Goal: Task Accomplishment & Management: Complete application form

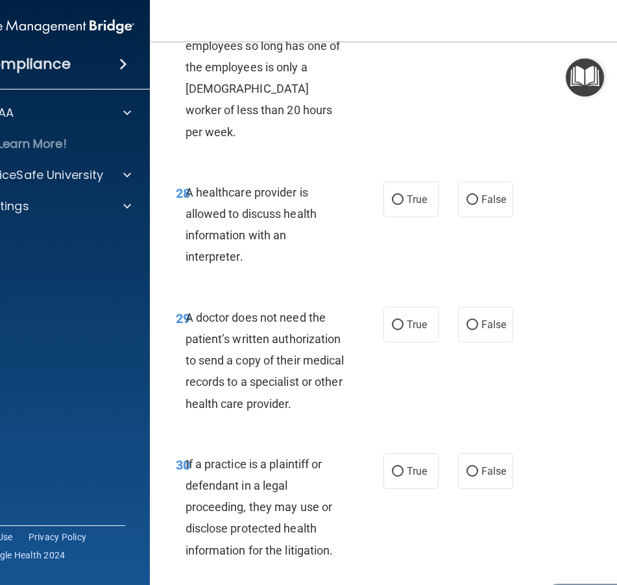
scroll to position [4201, 0]
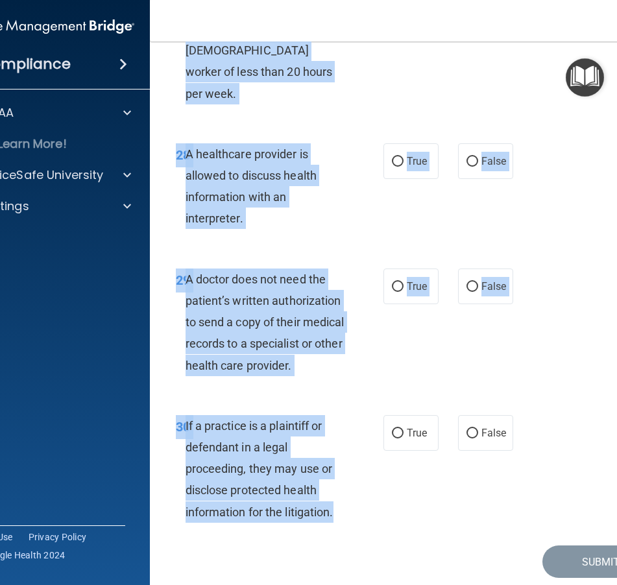
drag, startPoint x: 171, startPoint y: 100, endPoint x: 355, endPoint y: 467, distance: 410.9
copy div "01 A business associate agreement is required with organizations or persons whe…"
click at [315, 438] on div "If a practice is a plaintiff or defendant in a legal proceeding, they may use o…" at bounding box center [271, 469] width 171 height 108
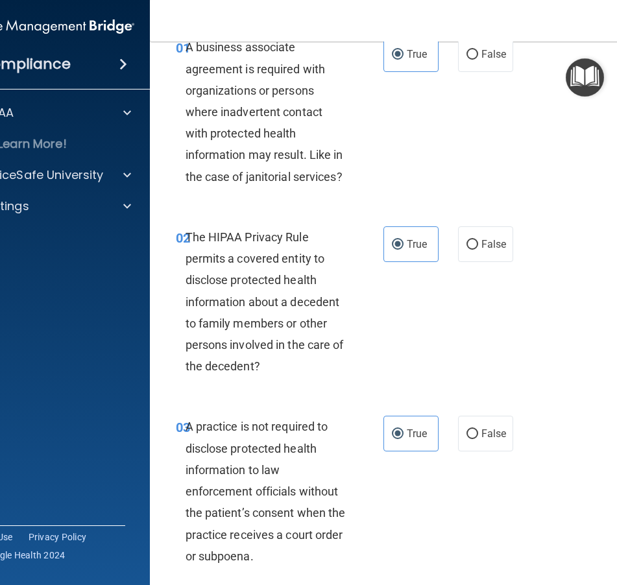
scroll to position [69, 0]
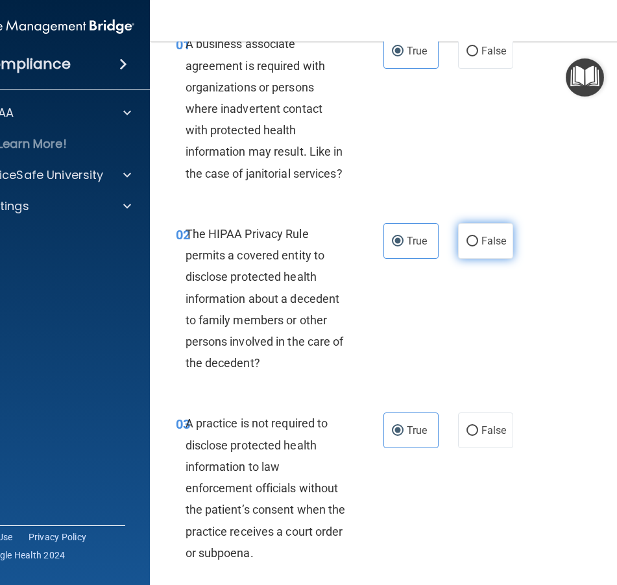
click at [458, 243] on label "False" at bounding box center [485, 241] width 55 height 36
click at [467, 243] on input "False" at bounding box center [473, 242] width 12 height 10
radio input "true"
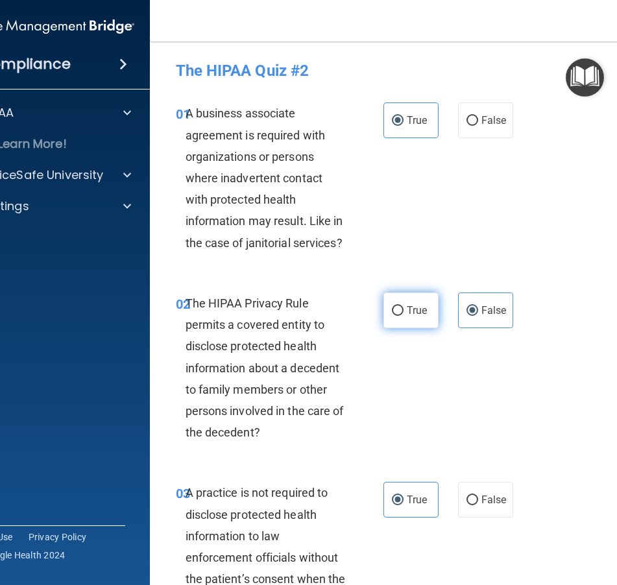
scroll to position [0, 0]
click at [411, 315] on span "True" at bounding box center [417, 310] width 20 height 12
click at [404, 315] on input "True" at bounding box center [398, 311] width 12 height 10
radio input "true"
radio input "false"
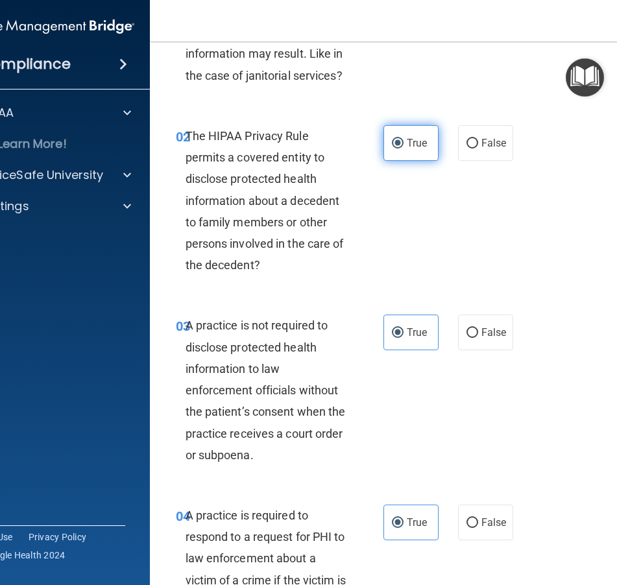
scroll to position [304, 0]
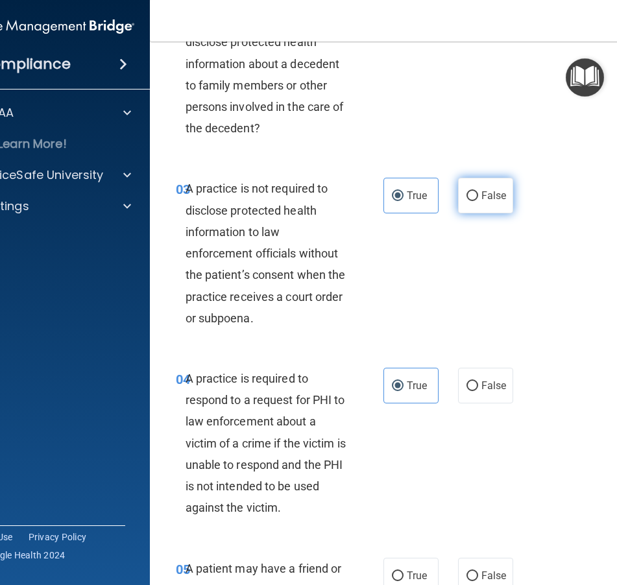
click at [480, 206] on label "False" at bounding box center [485, 196] width 55 height 36
click at [478, 201] on input "False" at bounding box center [473, 196] width 12 height 10
radio input "true"
radio input "false"
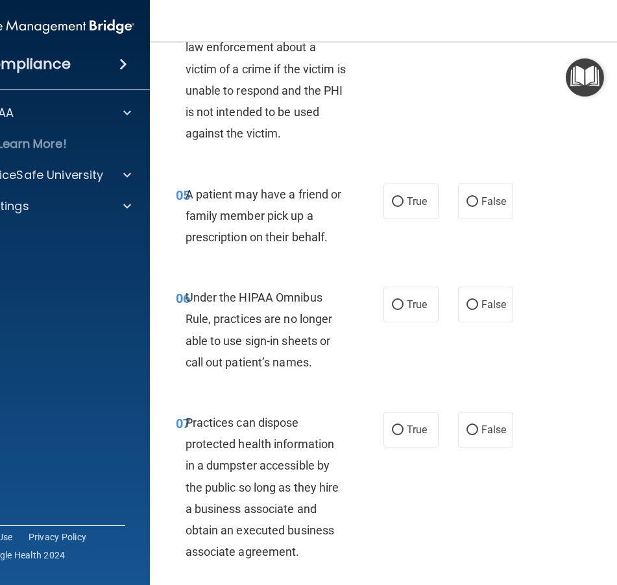
scroll to position [707, 0]
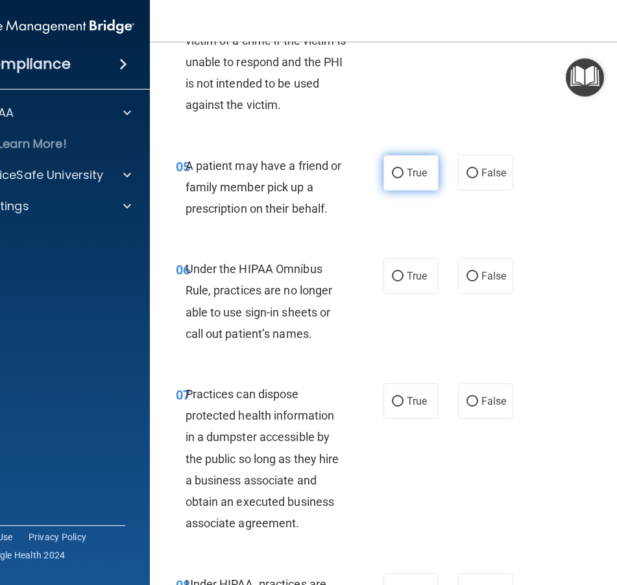
click at [400, 174] on label "True" at bounding box center [411, 173] width 55 height 36
click at [400, 174] on input "True" at bounding box center [398, 174] width 12 height 10
radio input "true"
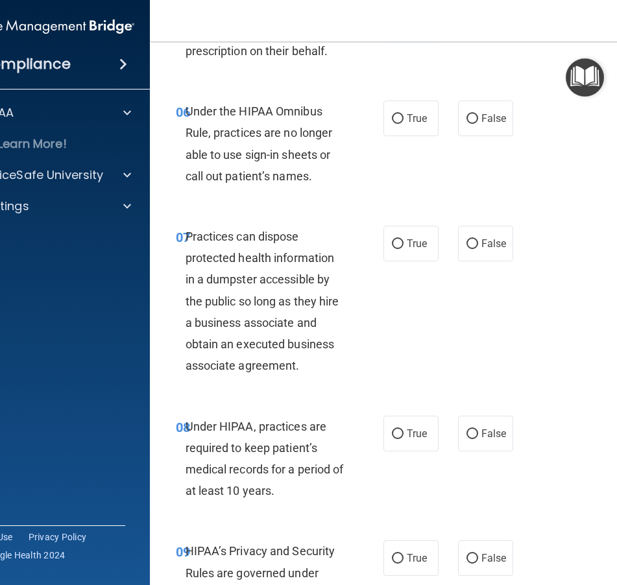
scroll to position [867, 0]
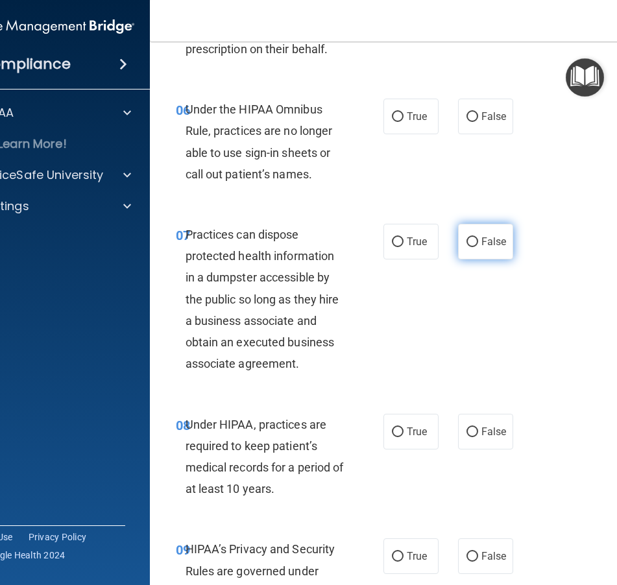
click at [487, 236] on span "False" at bounding box center [494, 242] width 25 height 12
click at [478, 238] on input "False" at bounding box center [473, 243] width 12 height 10
radio input "true"
click at [489, 103] on label "False" at bounding box center [485, 117] width 55 height 36
click at [478, 112] on input "False" at bounding box center [473, 117] width 12 height 10
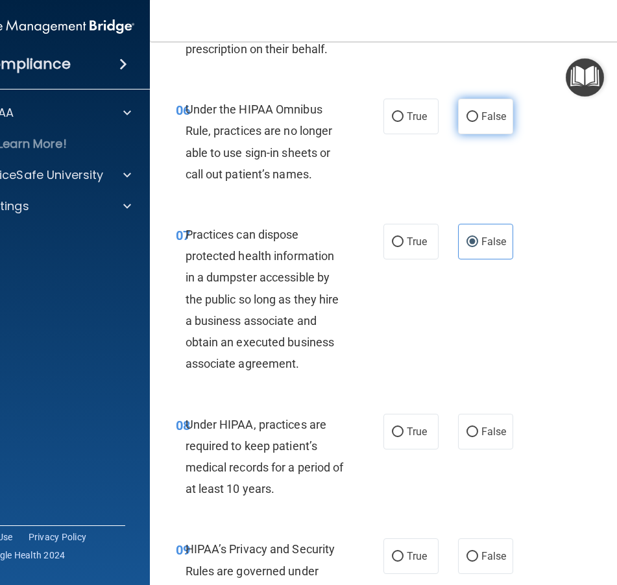
radio input "true"
click at [489, 426] on span "False" at bounding box center [494, 432] width 25 height 12
click at [478, 428] on input "False" at bounding box center [473, 433] width 12 height 10
radio input "true"
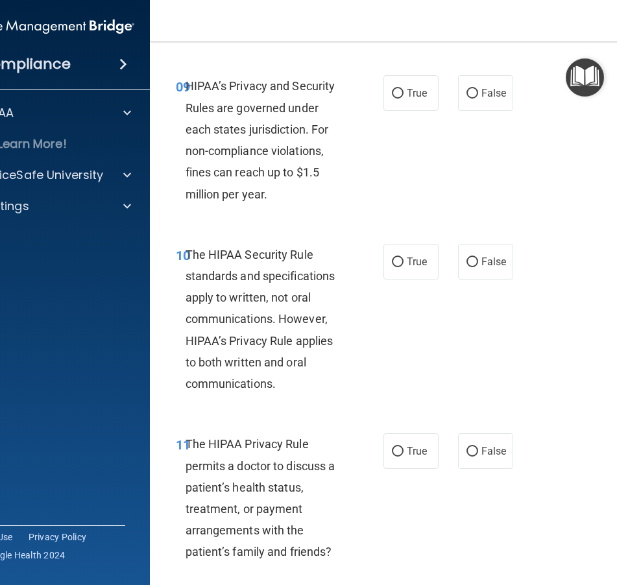
scroll to position [1332, 0]
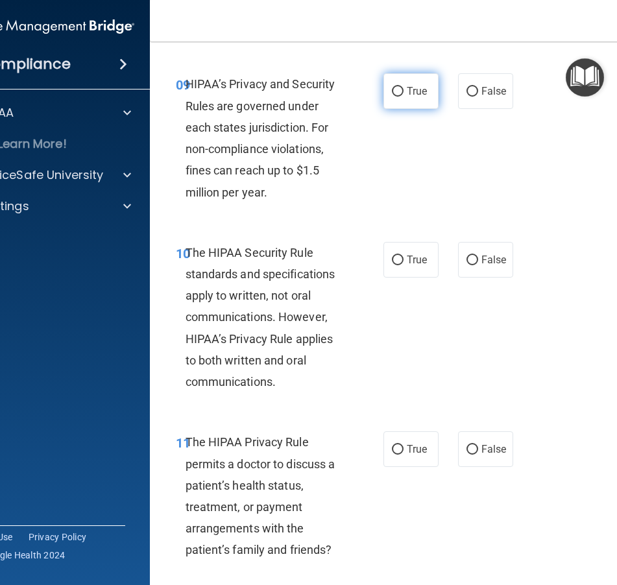
click at [415, 85] on span "True" at bounding box center [417, 91] width 20 height 12
click at [404, 87] on input "True" at bounding box center [398, 92] width 12 height 10
radio input "true"
click at [420, 270] on div "10 The HIPAA Security Rule standards and specifications apply to written, not o…" at bounding box center [412, 321] width 493 height 190
click at [420, 264] on label "True" at bounding box center [411, 260] width 55 height 36
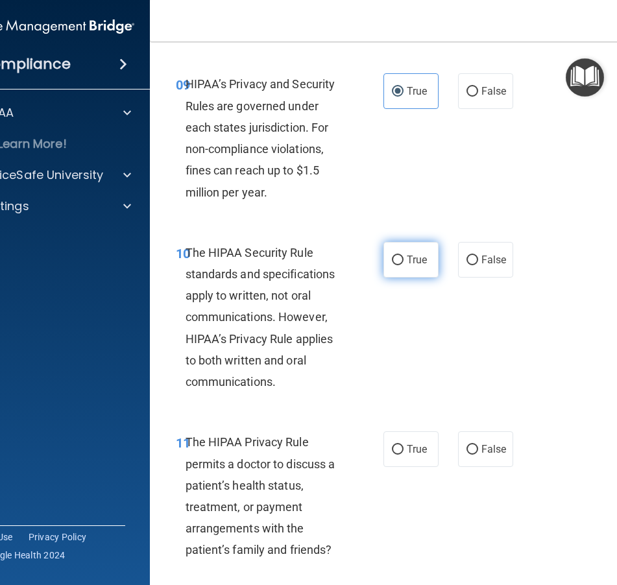
click at [404, 264] on input "True" at bounding box center [398, 261] width 12 height 10
radio input "true"
click at [407, 448] on label "True" at bounding box center [411, 450] width 55 height 36
click at [404, 448] on input "True" at bounding box center [398, 450] width 12 height 10
radio input "true"
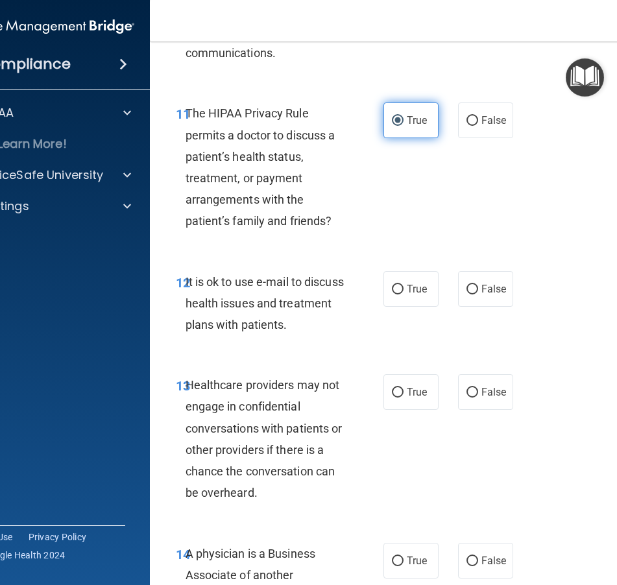
scroll to position [1667, 0]
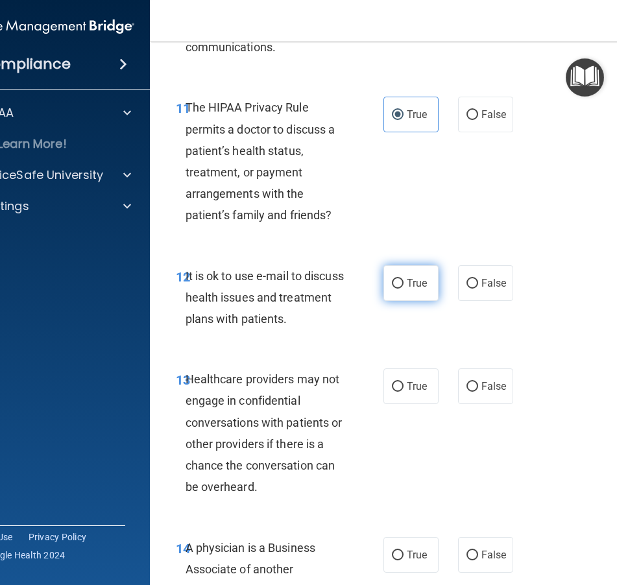
click at [418, 287] on label "True" at bounding box center [411, 283] width 55 height 36
click at [404, 287] on input "True" at bounding box center [398, 284] width 12 height 10
radio input "true"
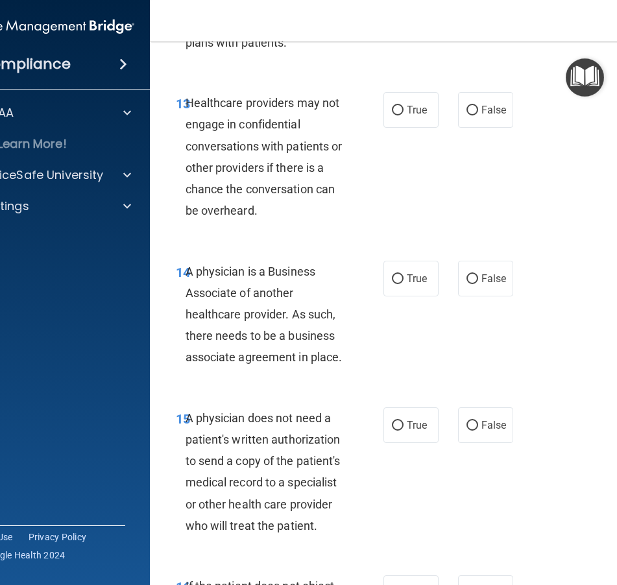
scroll to position [1944, 0]
click at [480, 98] on label "False" at bounding box center [485, 110] width 55 height 36
click at [478, 105] on input "False" at bounding box center [473, 110] width 12 height 10
radio input "true"
click at [494, 272] on span "False" at bounding box center [494, 278] width 25 height 12
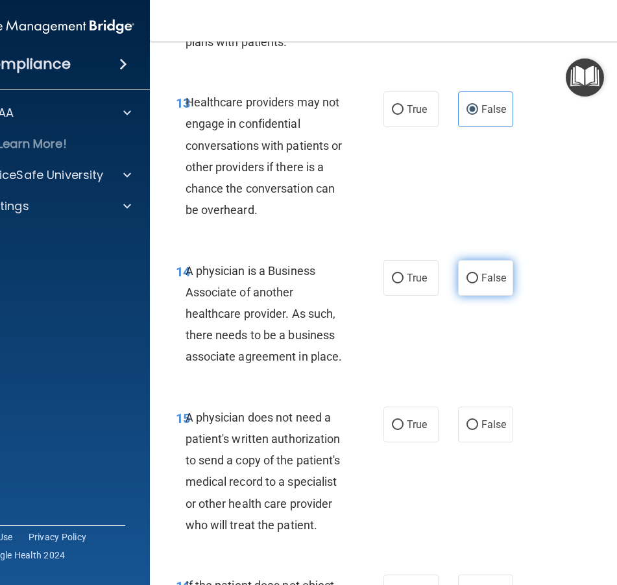
click at [478, 274] on input "False" at bounding box center [473, 279] width 12 height 10
radio input "true"
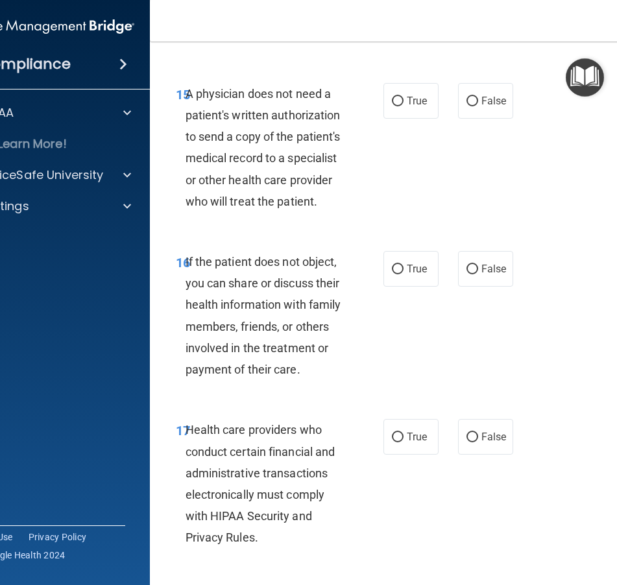
scroll to position [2277, 0]
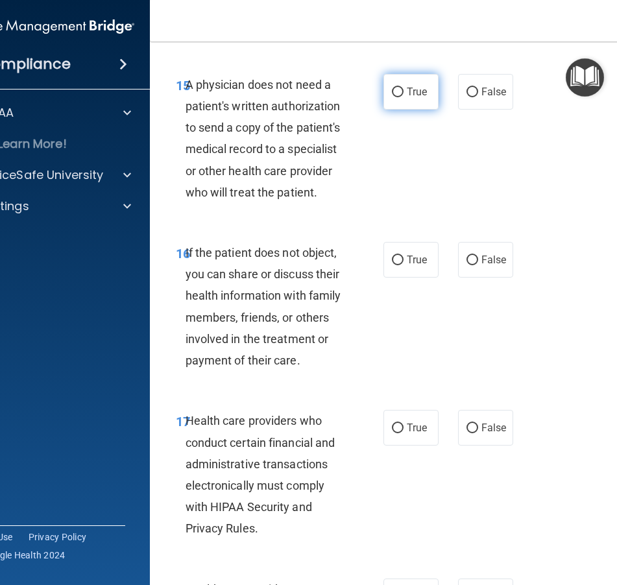
click at [413, 86] on span "True" at bounding box center [417, 92] width 20 height 12
click at [404, 88] on input "True" at bounding box center [398, 93] width 12 height 10
radio input "true"
click at [408, 254] on label "True" at bounding box center [411, 260] width 55 height 36
click at [404, 256] on input "True" at bounding box center [398, 261] width 12 height 10
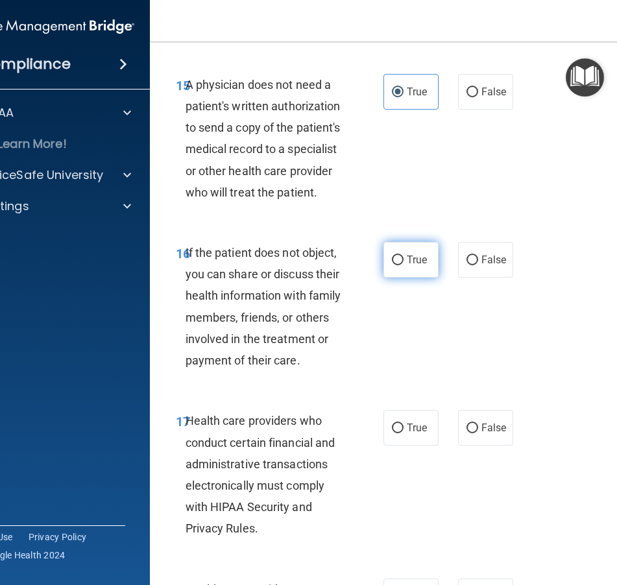
radio input "true"
click at [406, 413] on label "True" at bounding box center [411, 428] width 55 height 36
click at [404, 424] on input "True" at bounding box center [398, 429] width 12 height 10
radio input "true"
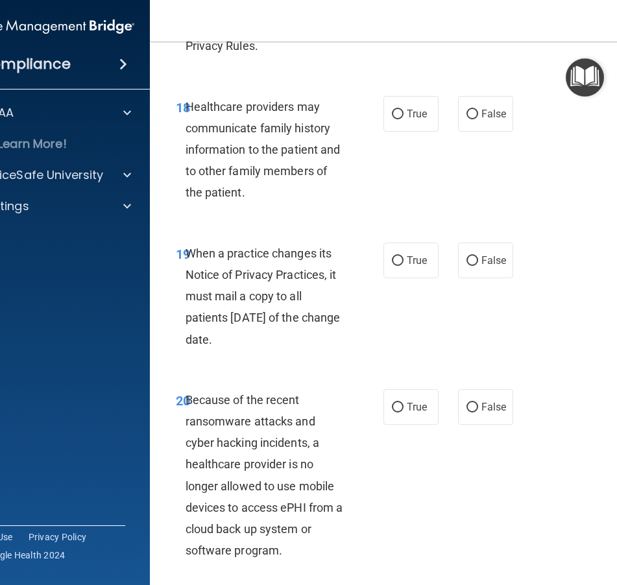
scroll to position [2789, 0]
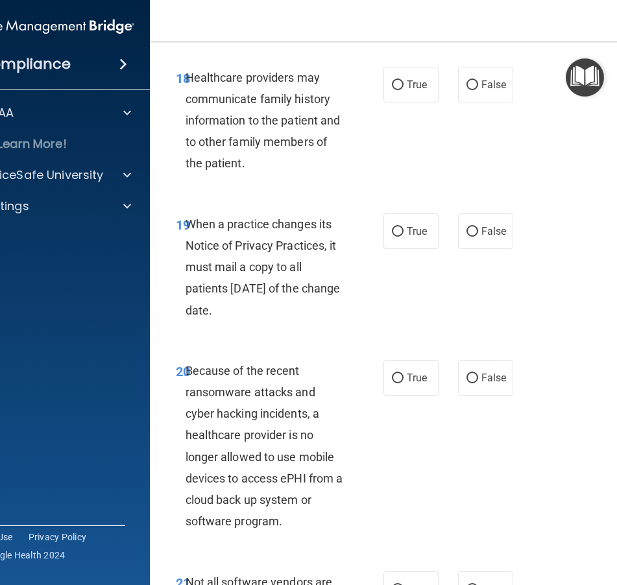
click at [550, 2] on nav "Toggle navigation Madeleine Orlando orland70@msu.edu Manage My Enterprise Main …" at bounding box center [413, 21] width 526 height 42
click at [552, 2] on nav "Toggle navigation Madeleine Orlando orland70@msu.edu Manage My Enterprise Main …" at bounding box center [413, 21] width 526 height 42
click at [482, 79] on span "False" at bounding box center [494, 85] width 25 height 12
click at [478, 80] on input "False" at bounding box center [473, 85] width 12 height 10
radio input "true"
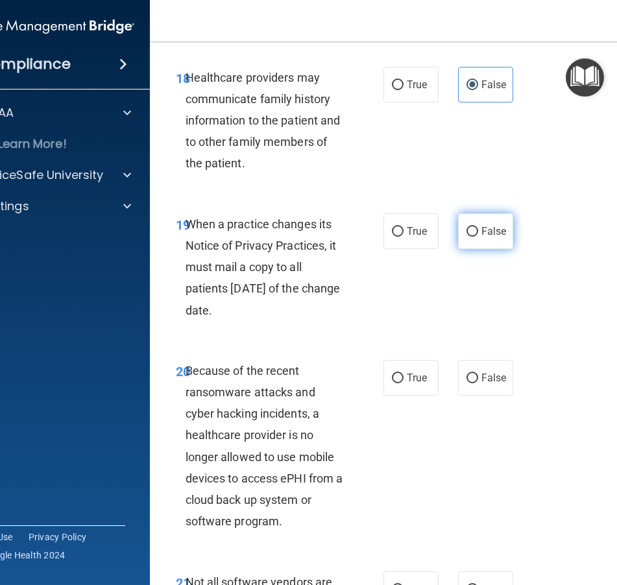
click at [486, 226] on label "False" at bounding box center [485, 232] width 55 height 36
click at [478, 227] on input "False" at bounding box center [473, 232] width 12 height 10
radio input "true"
click at [504, 372] on span "False" at bounding box center [494, 378] width 25 height 12
click at [478, 374] on input "False" at bounding box center [473, 379] width 12 height 10
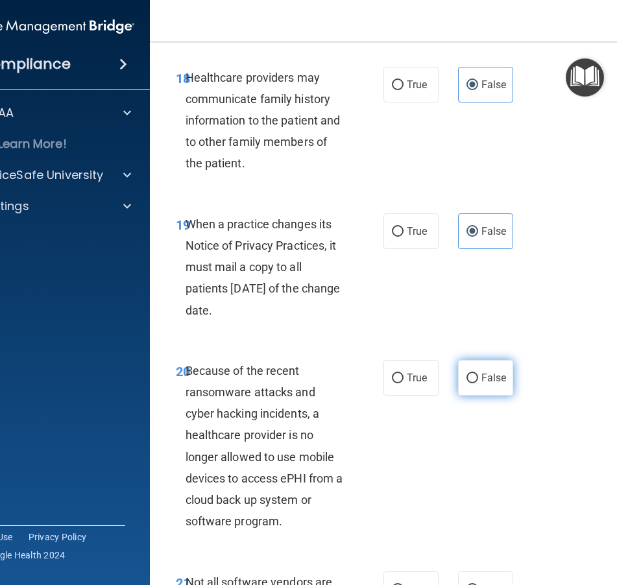
radio input "true"
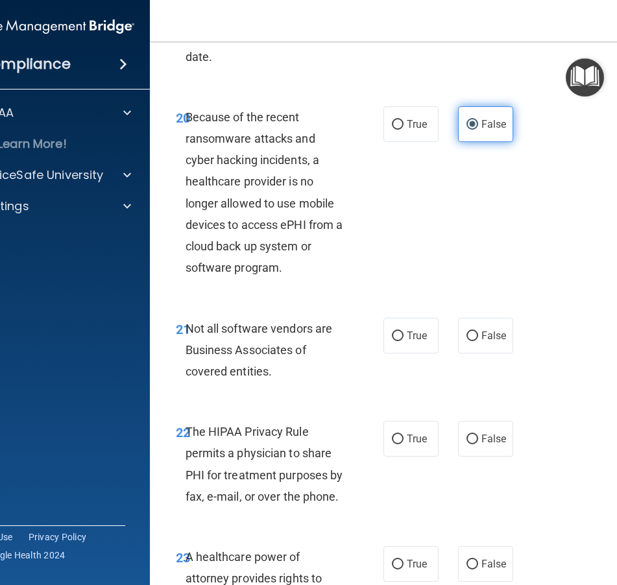
scroll to position [3119, 0]
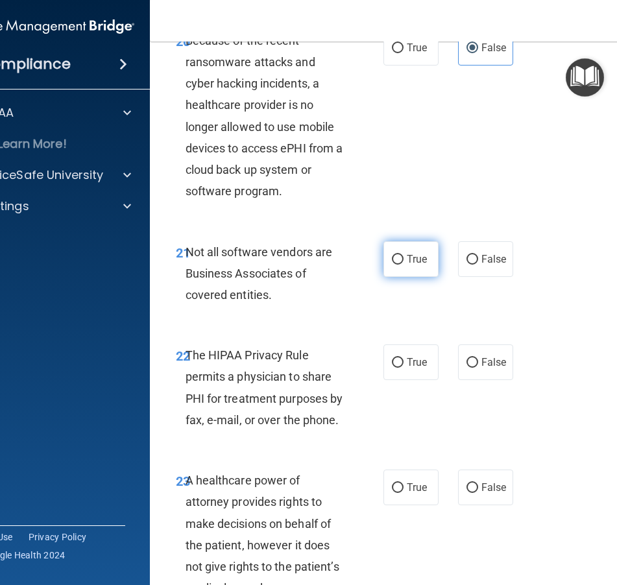
click at [411, 254] on label "True" at bounding box center [411, 259] width 55 height 36
click at [404, 255] on input "True" at bounding box center [398, 260] width 12 height 10
radio input "true"
click at [402, 345] on label "True" at bounding box center [411, 363] width 55 height 36
click at [402, 358] on input "True" at bounding box center [398, 363] width 12 height 10
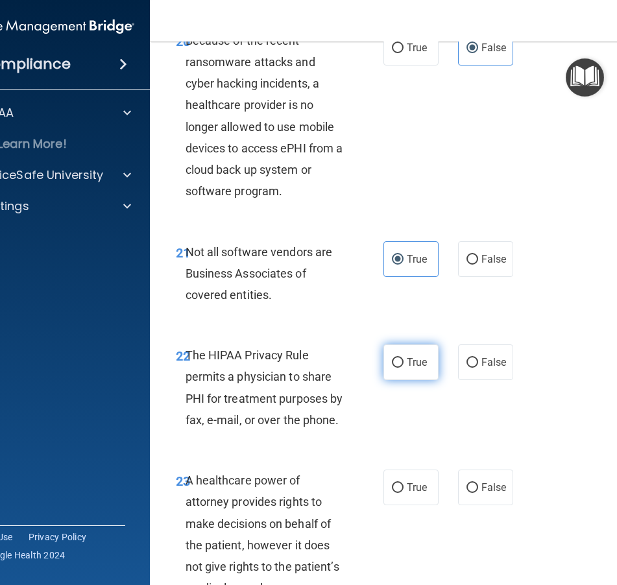
radio input "true"
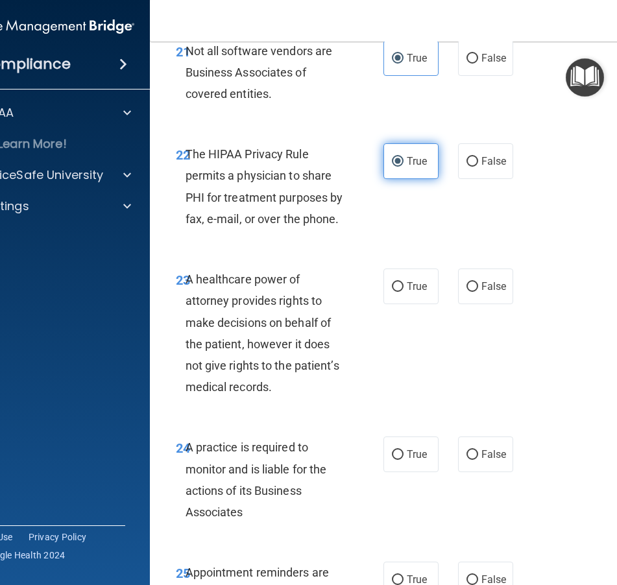
scroll to position [3479, 0]
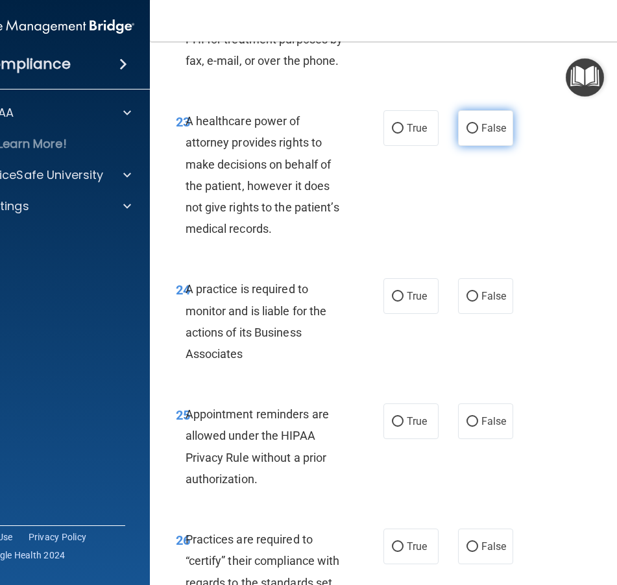
click at [477, 118] on label "False" at bounding box center [485, 128] width 55 height 36
click at [477, 124] on input "False" at bounding box center [473, 129] width 12 height 10
radio input "true"
click at [408, 293] on label "True" at bounding box center [411, 296] width 55 height 36
click at [404, 293] on input "True" at bounding box center [398, 297] width 12 height 10
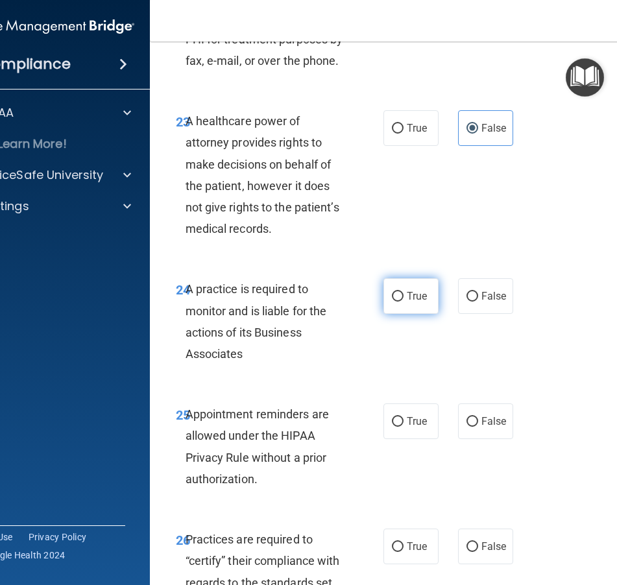
radio input "true"
click at [406, 405] on label "True" at bounding box center [411, 422] width 55 height 36
click at [404, 417] on input "True" at bounding box center [398, 422] width 12 height 10
radio input "true"
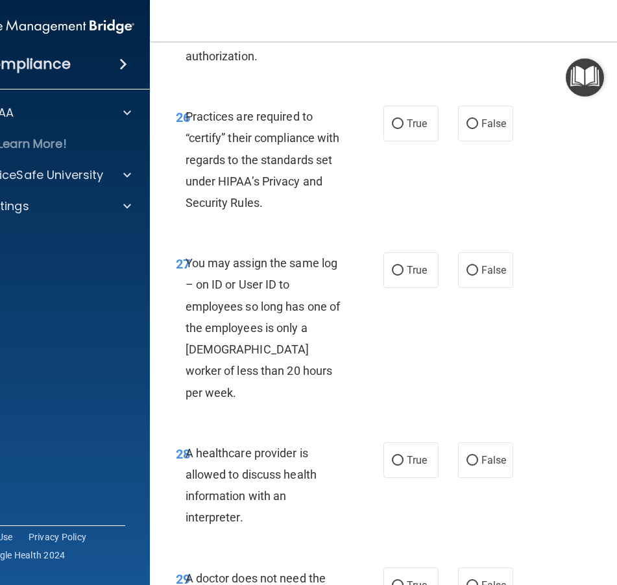
scroll to position [3909, 0]
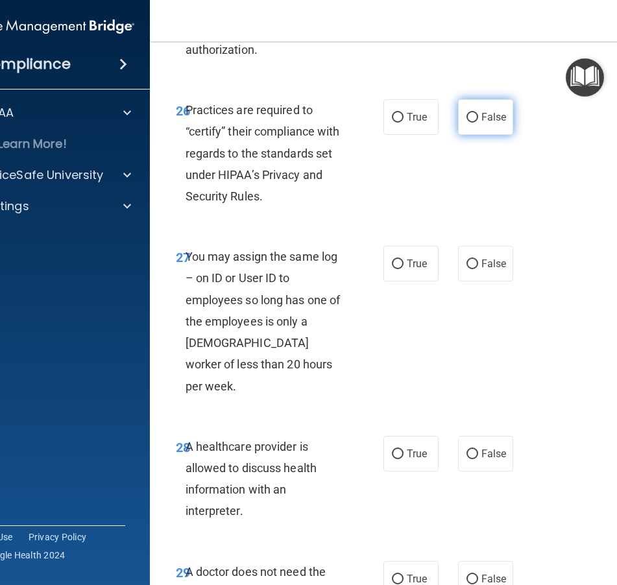
click at [474, 105] on label "False" at bounding box center [485, 117] width 55 height 36
click at [474, 113] on input "False" at bounding box center [473, 118] width 12 height 10
radio input "true"
click at [491, 252] on label "False" at bounding box center [485, 264] width 55 height 36
click at [478, 260] on input "False" at bounding box center [473, 265] width 12 height 10
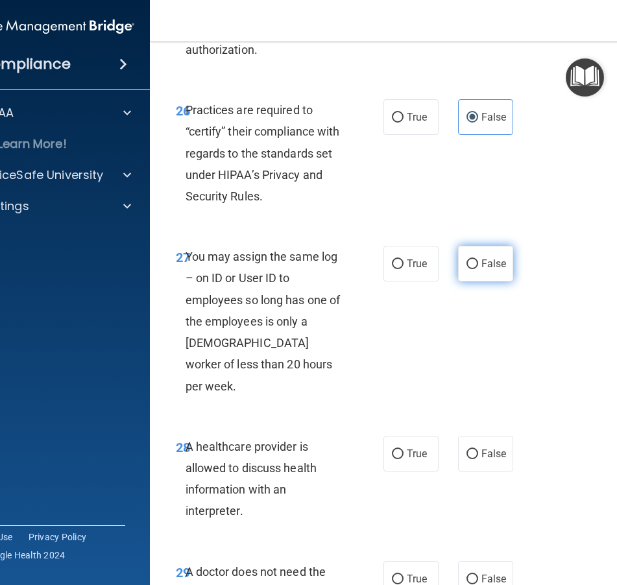
radio input "true"
click at [404, 436] on label "True" at bounding box center [411, 454] width 55 height 36
click at [404, 450] on input "True" at bounding box center [398, 455] width 12 height 10
radio input "true"
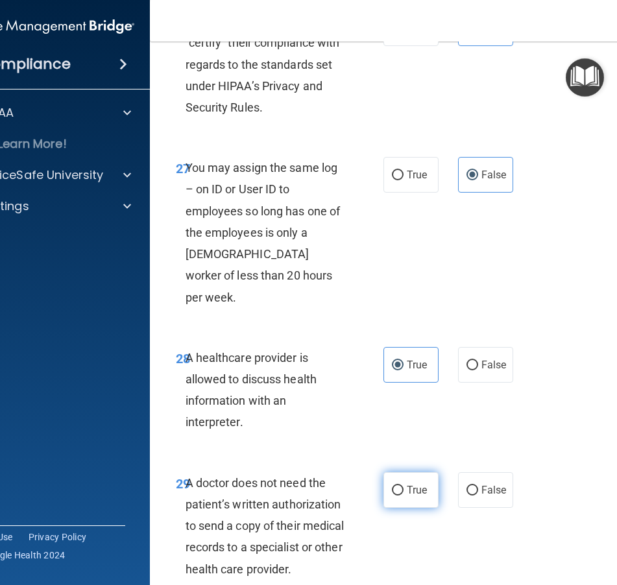
click at [409, 472] on label "True" at bounding box center [411, 490] width 55 height 36
click at [404, 486] on input "True" at bounding box center [398, 491] width 12 height 10
radio input "true"
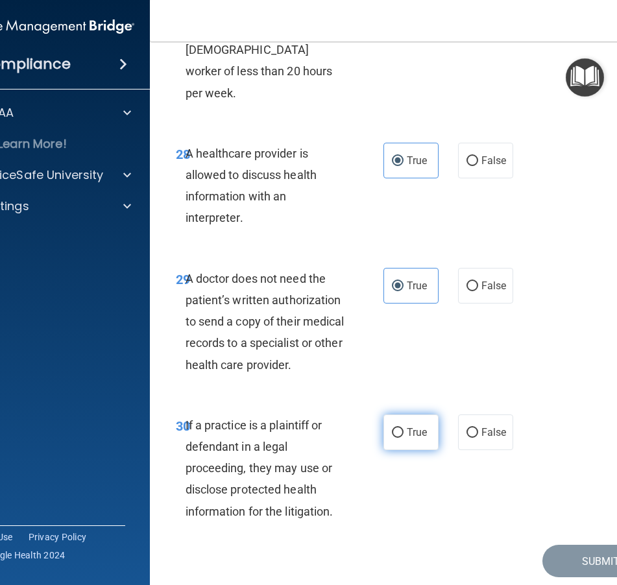
scroll to position [4201, 0]
click at [412, 415] on label "True" at bounding box center [411, 433] width 55 height 36
click at [404, 429] on input "True" at bounding box center [398, 434] width 12 height 10
radio input "true"
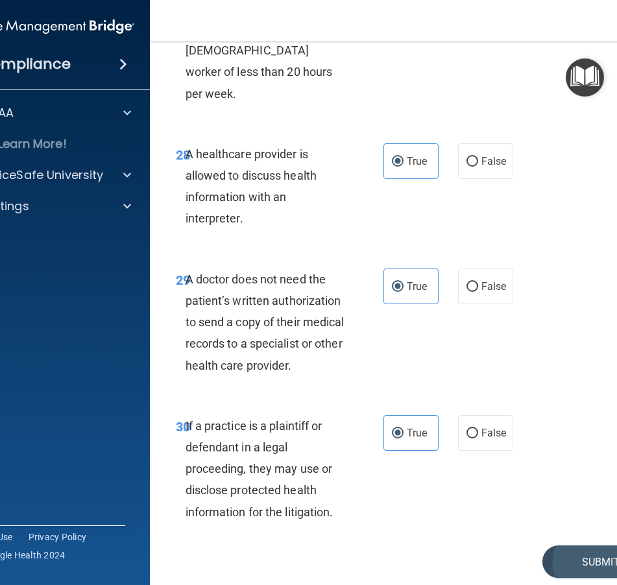
click at [586, 546] on button "Submit" at bounding box center [601, 562] width 117 height 33
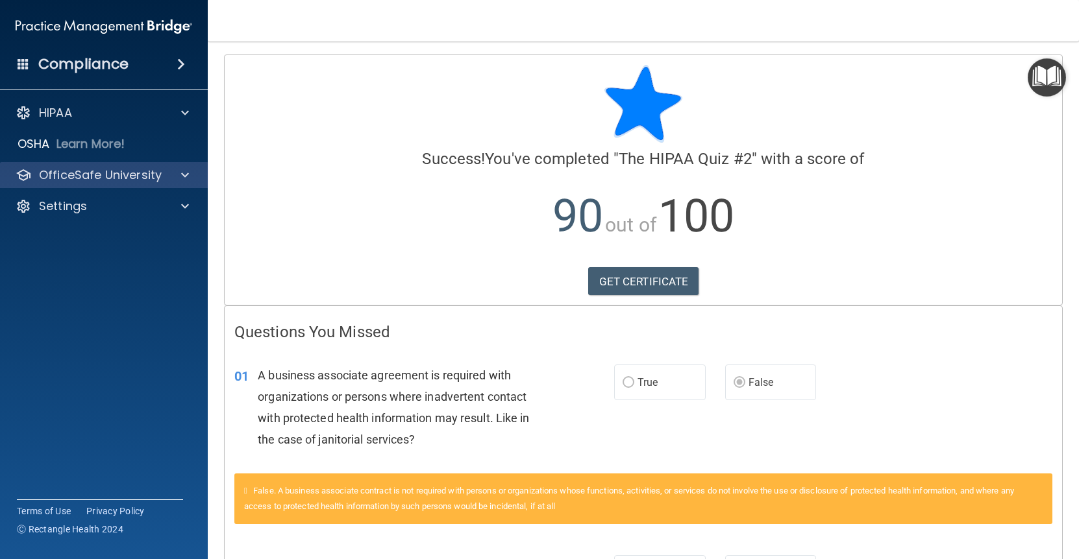
click at [128, 177] on p "OfficeSafe University" at bounding box center [100, 175] width 123 height 16
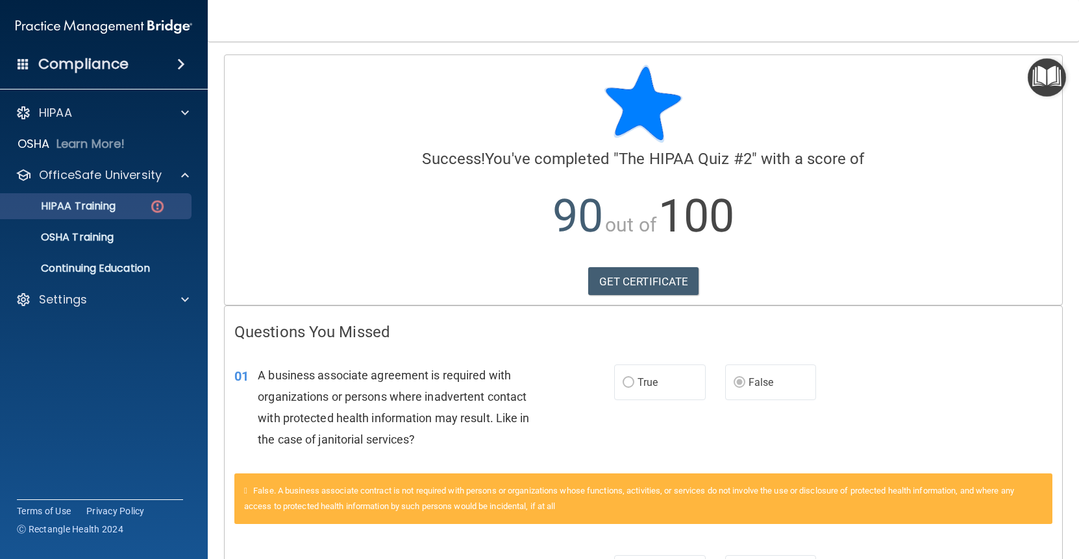
click at [116, 208] on p "HIPAA Training" at bounding box center [61, 206] width 107 height 13
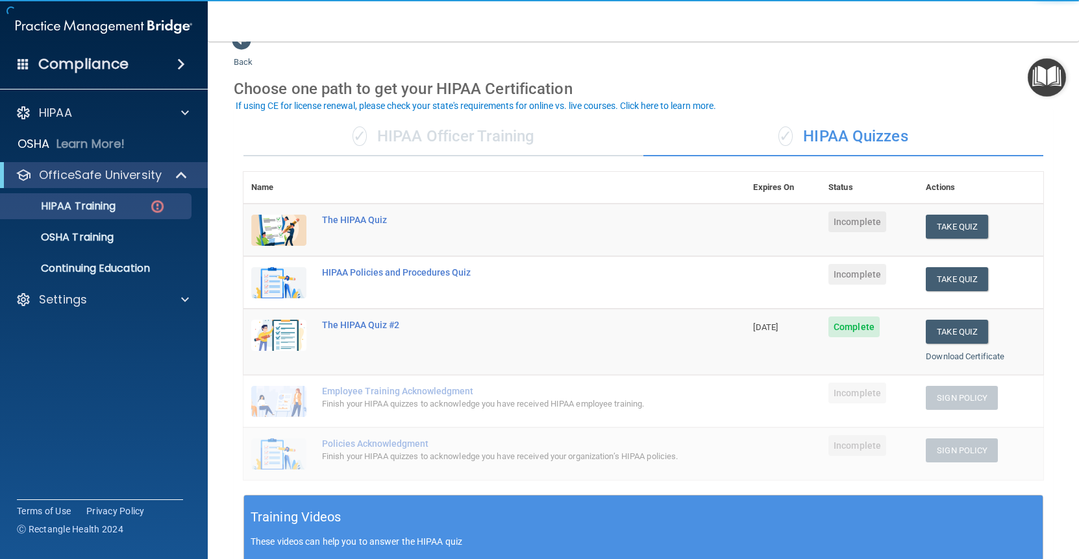
scroll to position [25, 0]
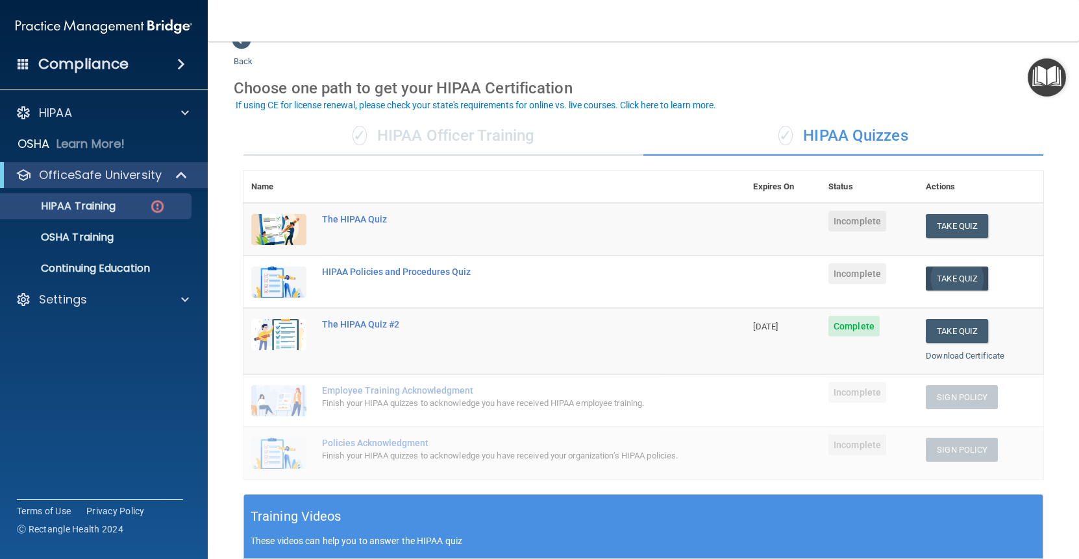
click at [616, 275] on button "Take Quiz" at bounding box center [956, 279] width 62 height 24
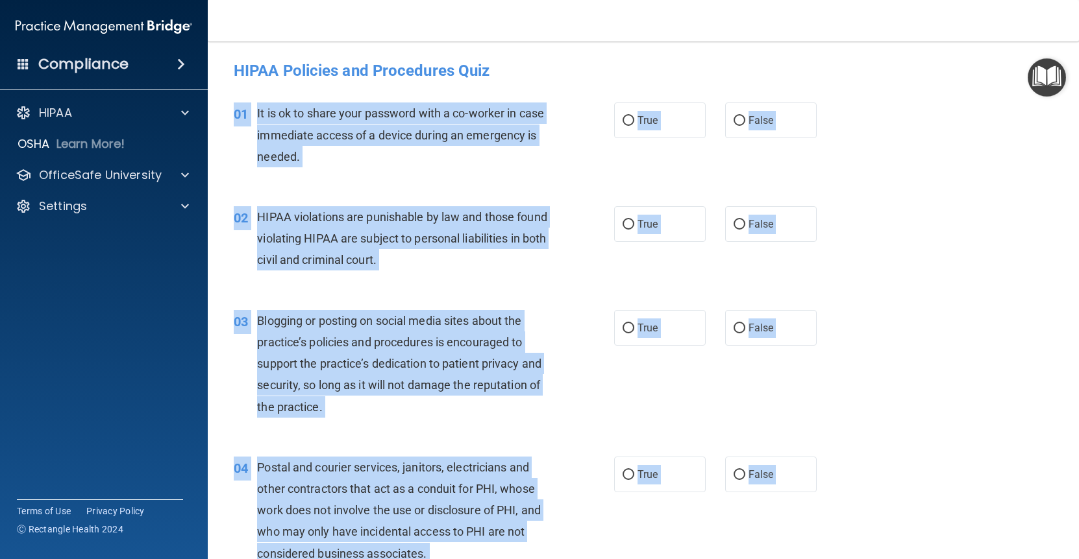
drag, startPoint x: 349, startPoint y: 441, endPoint x: 235, endPoint y: 106, distance: 353.8
copy div "01 It is ok to share your password with a co-worker in case immediate access of…"
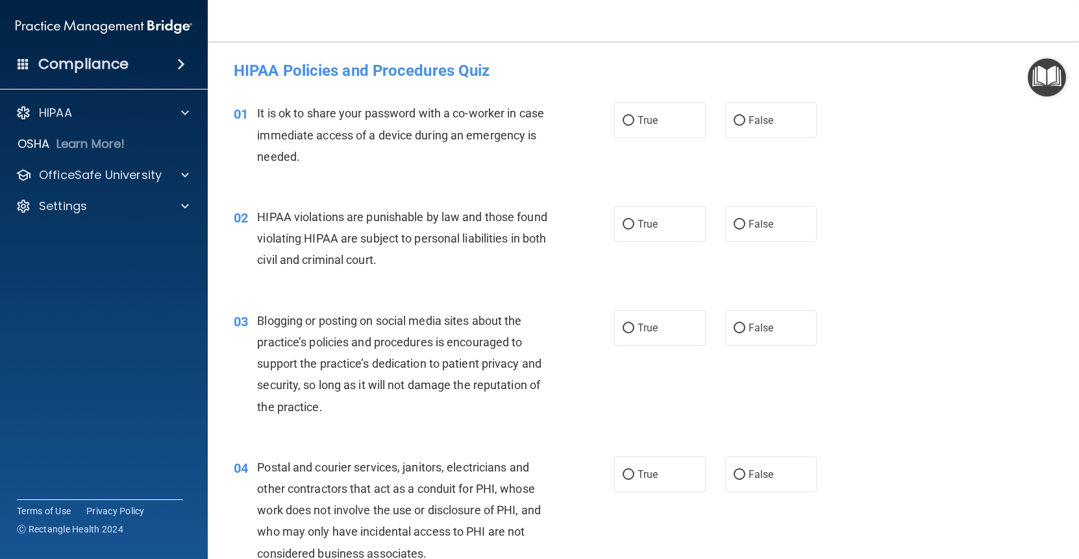
click at [616, 112] on div "01 It is ok to share your password with a co-worker in case immediate access of…" at bounding box center [643, 138] width 838 height 104
click at [616, 123] on label "False" at bounding box center [771, 121] width 92 height 36
click at [616, 123] on input "False" at bounding box center [739, 121] width 12 height 10
radio input "true"
click at [616, 221] on span "True" at bounding box center [647, 224] width 20 height 12
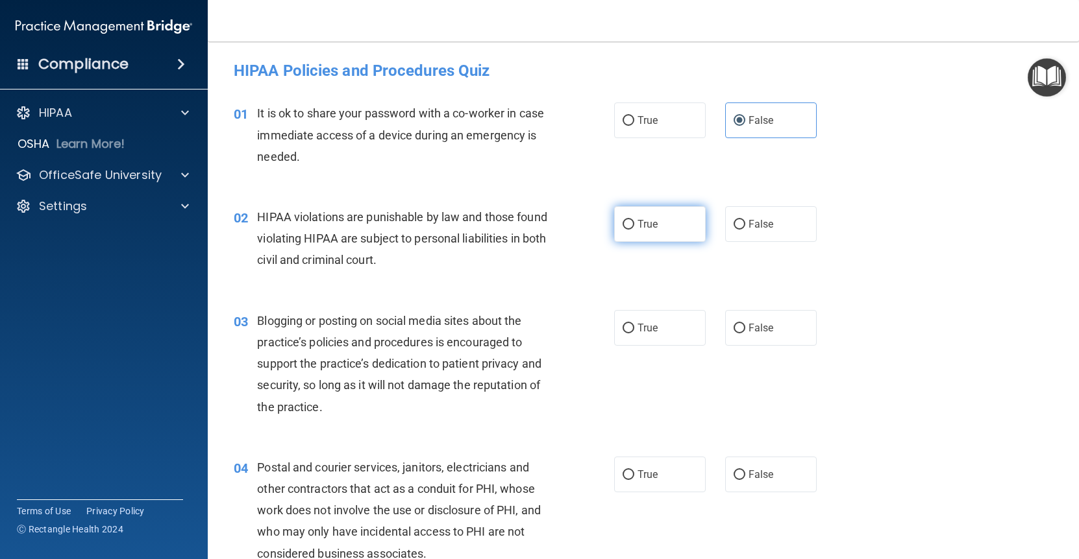
click at [616, 221] on input "True" at bounding box center [628, 225] width 12 height 10
radio input "true"
click at [616, 340] on label "False" at bounding box center [771, 328] width 92 height 36
click at [616, 334] on input "False" at bounding box center [739, 329] width 12 height 10
radio input "true"
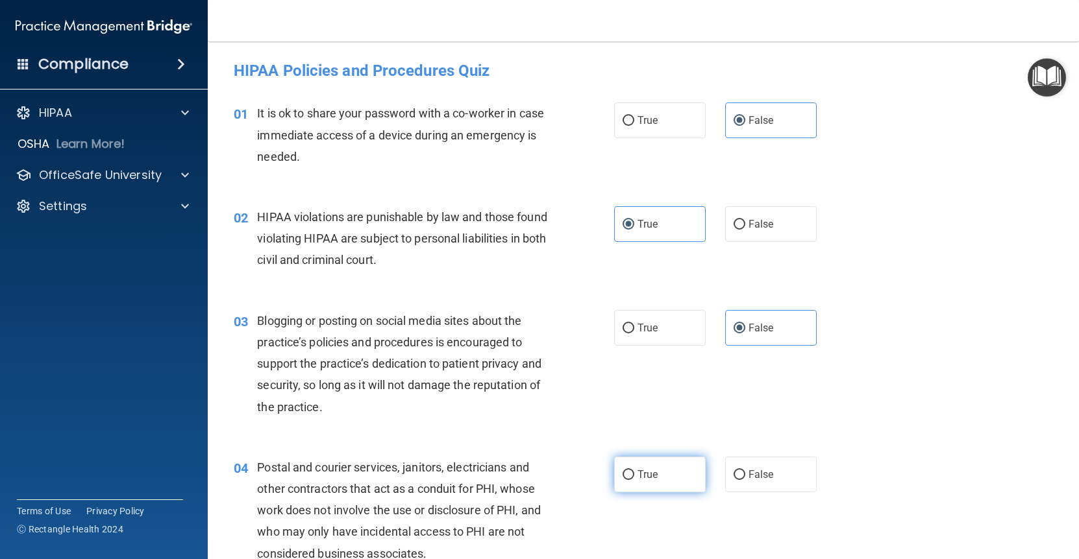
click at [616, 461] on label "True" at bounding box center [660, 475] width 92 height 36
click at [616, 470] on input "True" at bounding box center [628, 475] width 12 height 10
radio input "true"
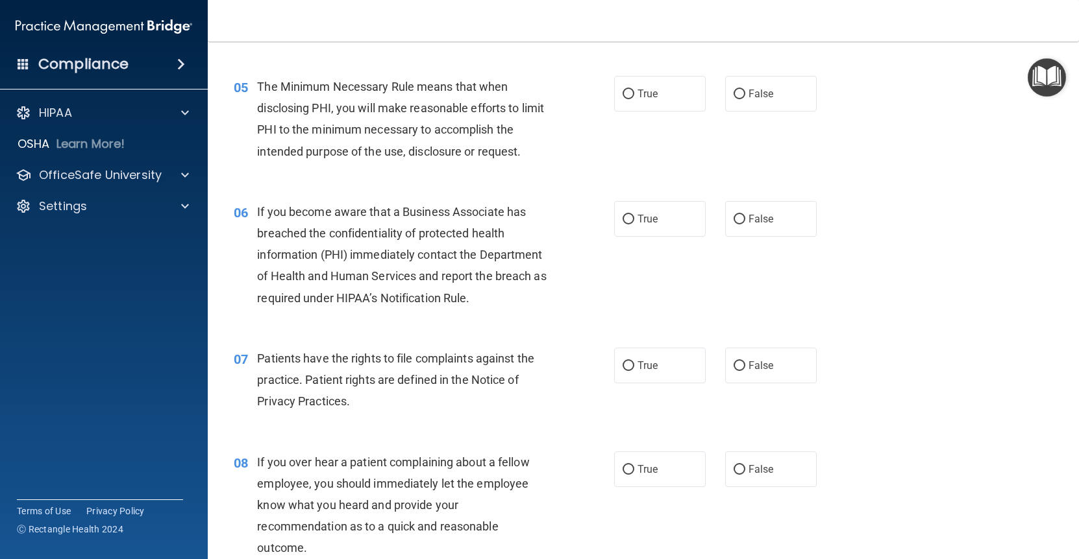
scroll to position [533, 0]
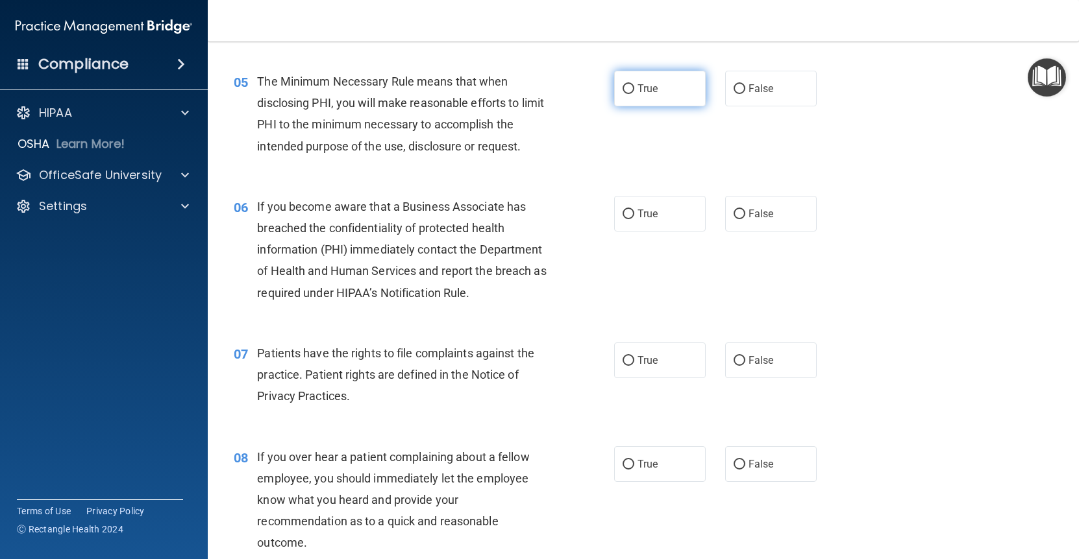
click at [616, 88] on label "True" at bounding box center [660, 89] width 92 height 36
click at [616, 88] on input "True" at bounding box center [628, 89] width 12 height 10
radio input "true"
click at [616, 211] on span "False" at bounding box center [760, 214] width 25 height 12
click at [616, 211] on input "False" at bounding box center [739, 215] width 12 height 10
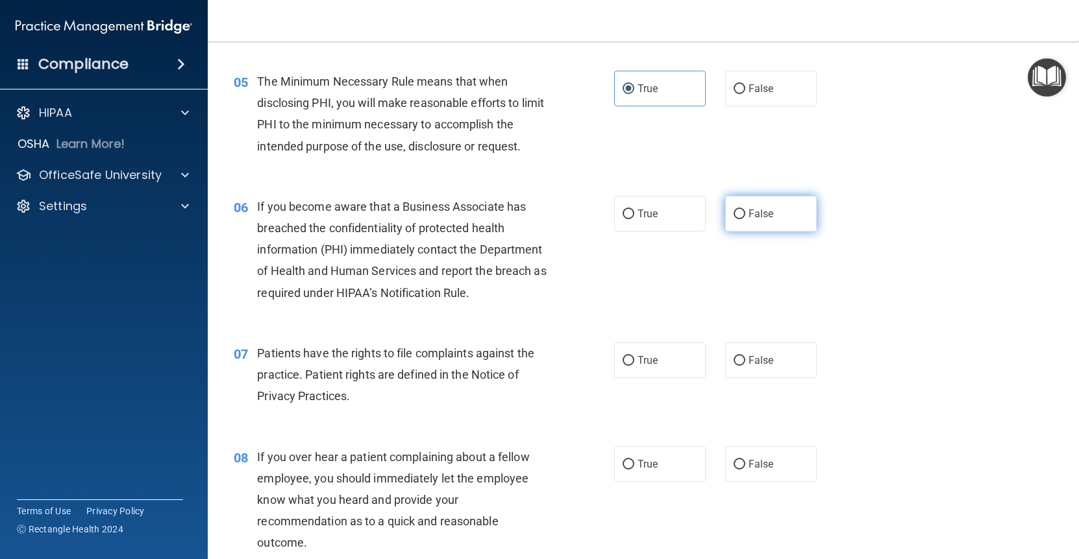
radio input "true"
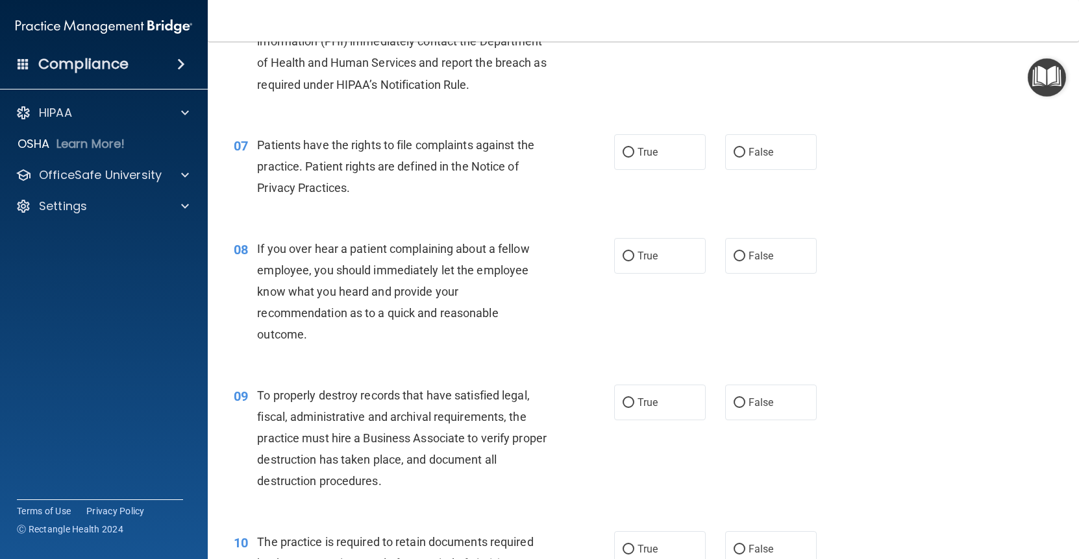
scroll to position [811, 0]
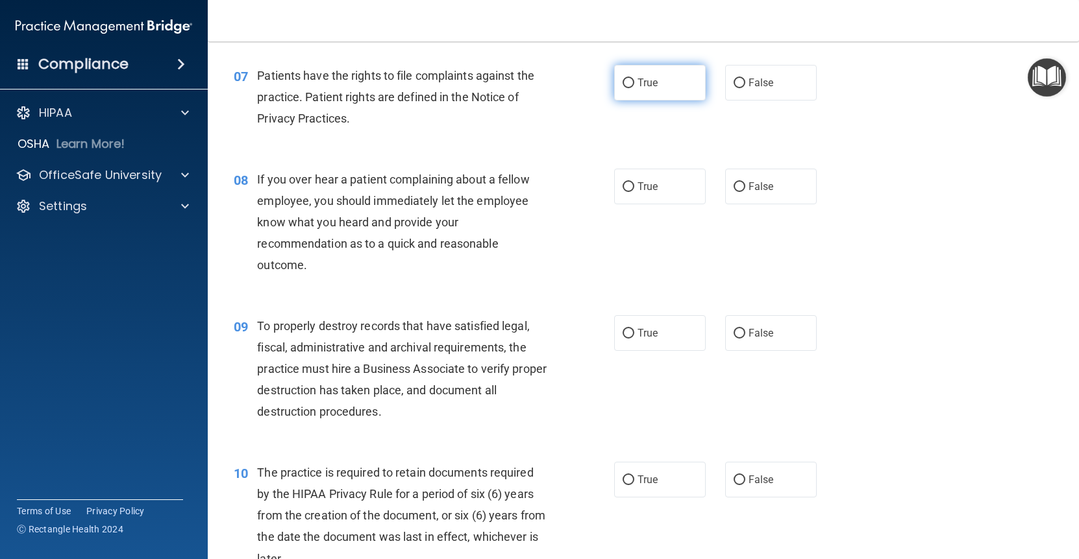
click at [616, 88] on label "True" at bounding box center [660, 83] width 92 height 36
click at [616, 88] on input "True" at bounding box center [628, 84] width 12 height 10
radio input "true"
click at [616, 203] on div "08 If you over hear a patient complaining about a fellow employee, you should i…" at bounding box center [643, 226] width 838 height 147
click at [616, 188] on label "False" at bounding box center [771, 187] width 92 height 36
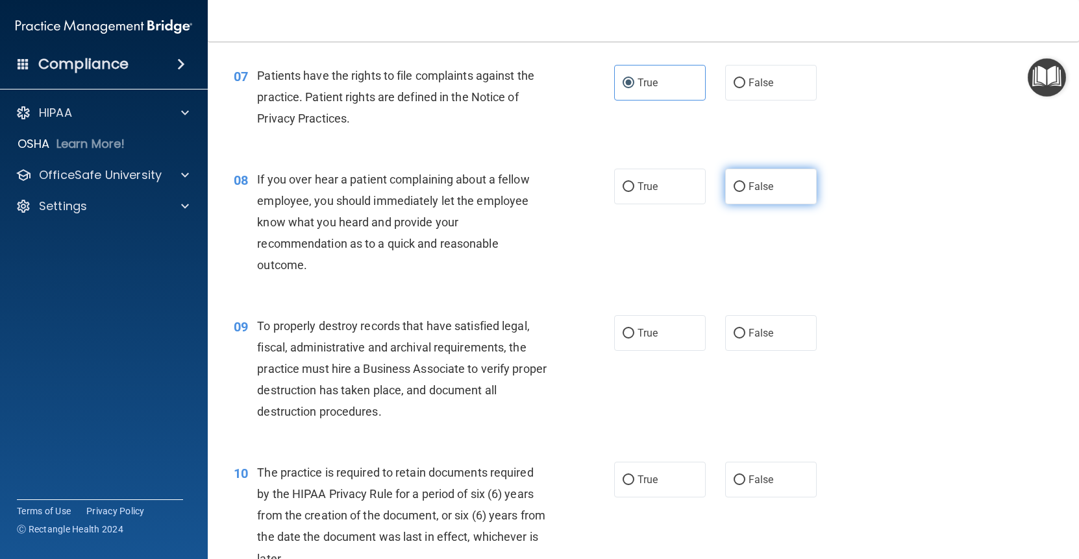
click at [616, 188] on input "False" at bounding box center [739, 187] width 12 height 10
radio input "true"
click at [616, 319] on label "False" at bounding box center [771, 333] width 92 height 36
click at [616, 329] on input "False" at bounding box center [739, 334] width 12 height 10
radio input "true"
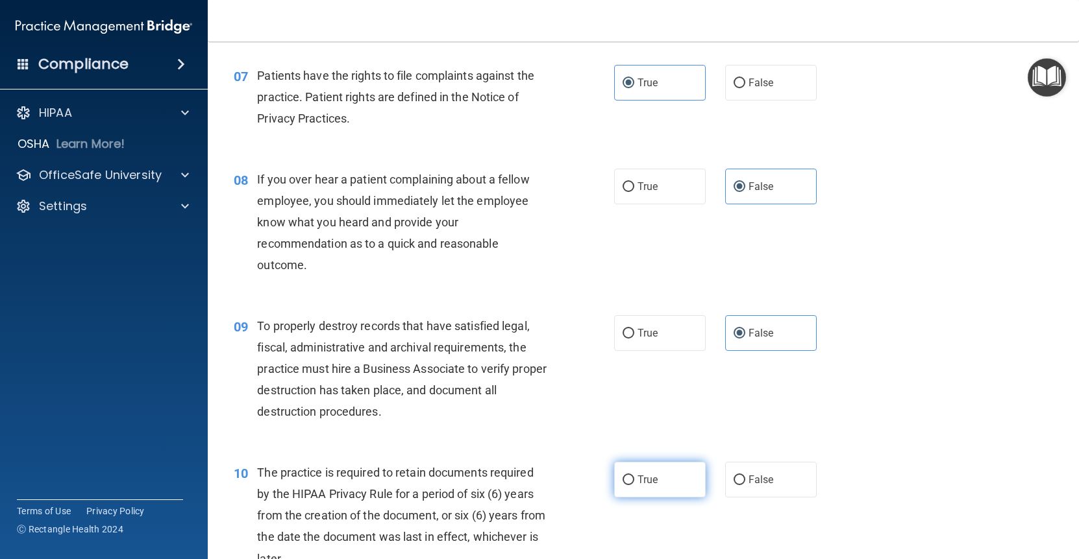
click at [616, 470] on label "True" at bounding box center [660, 480] width 92 height 36
click at [616, 476] on input "True" at bounding box center [628, 481] width 12 height 10
radio input "true"
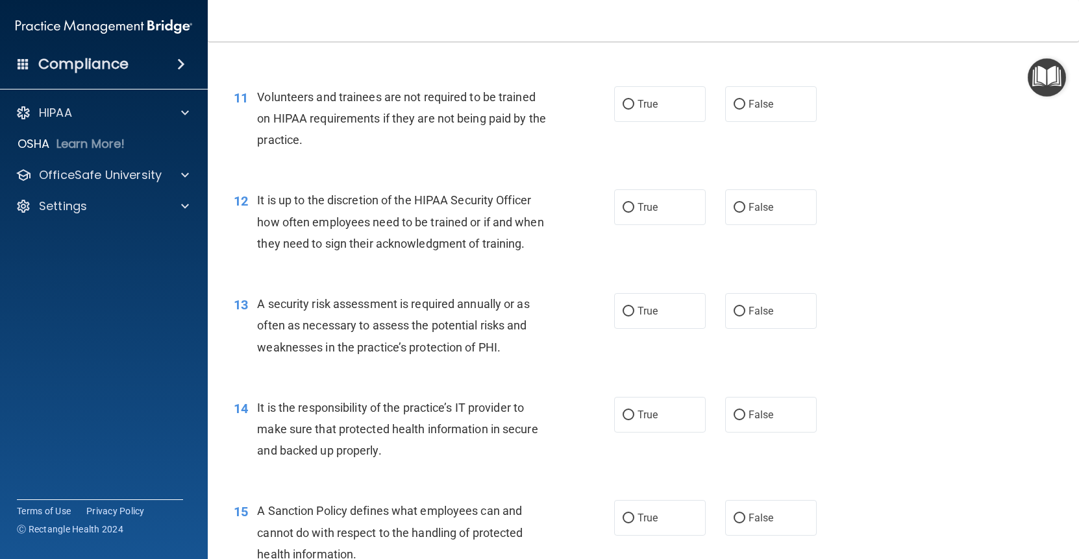
scroll to position [1341, 0]
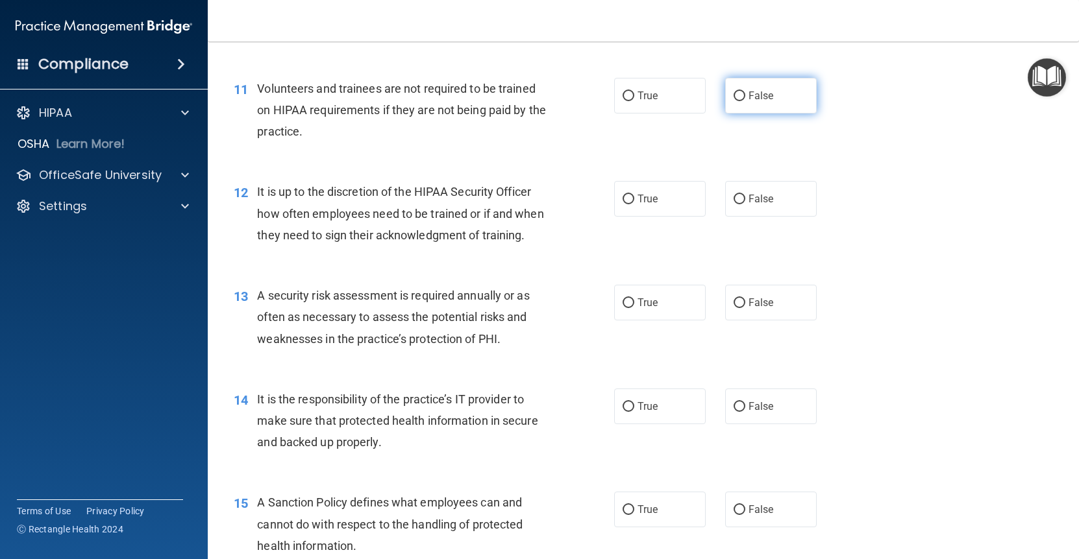
click at [616, 98] on label "False" at bounding box center [771, 96] width 92 height 36
click at [616, 98] on input "False" at bounding box center [739, 97] width 12 height 10
radio input "true"
click at [616, 205] on label "False" at bounding box center [771, 199] width 92 height 36
click at [616, 204] on input "False" at bounding box center [739, 200] width 12 height 10
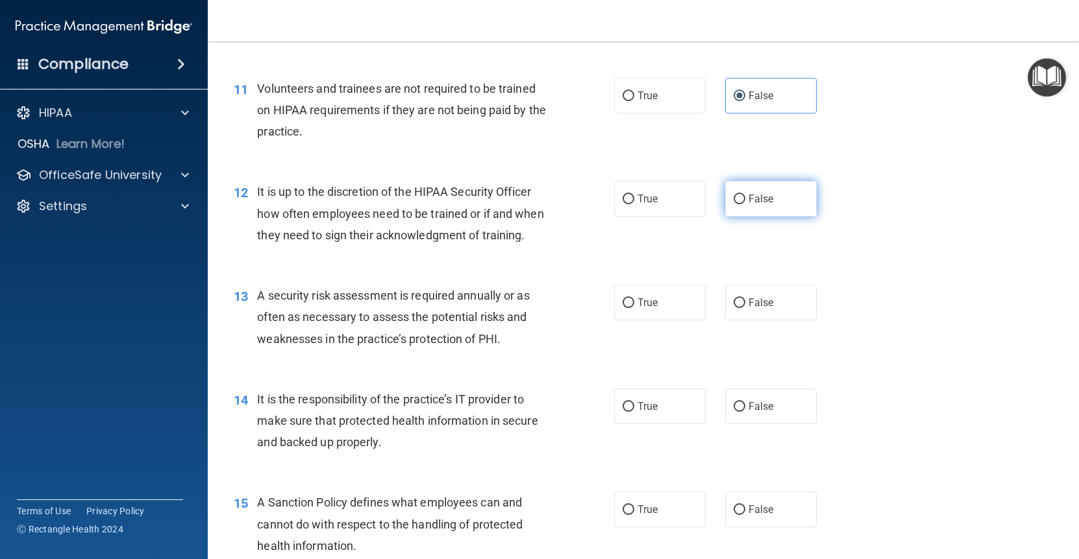
radio input "true"
click at [616, 291] on label "True" at bounding box center [660, 303] width 92 height 36
click at [616, 299] on input "True" at bounding box center [628, 304] width 12 height 10
radio input "true"
click at [616, 389] on label "False" at bounding box center [771, 407] width 92 height 36
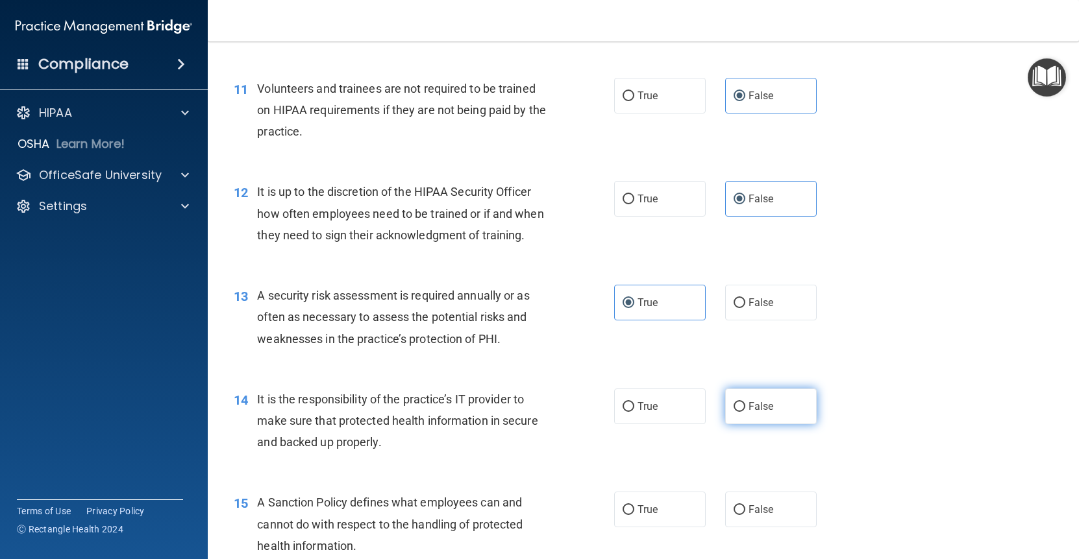
click at [616, 402] on input "False" at bounding box center [739, 407] width 12 height 10
radio input "true"
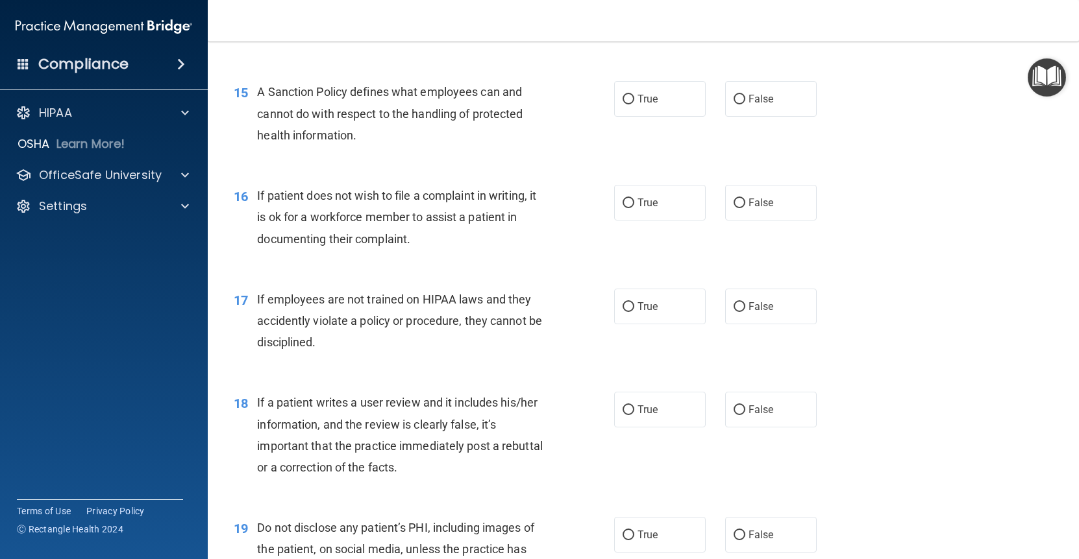
scroll to position [1764, 0]
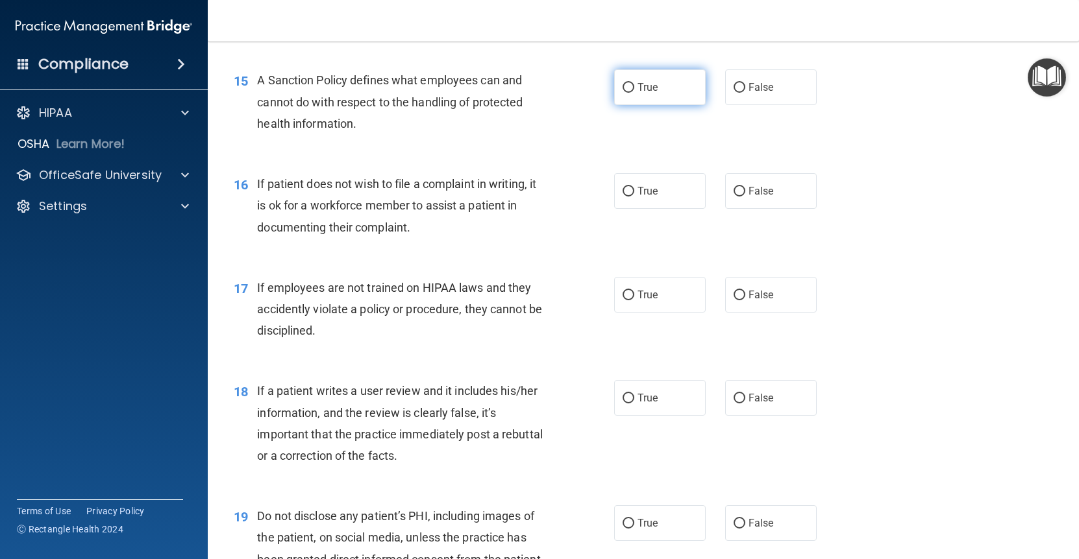
click at [616, 80] on label "True" at bounding box center [660, 87] width 92 height 36
click at [616, 83] on input "True" at bounding box center [628, 88] width 12 height 10
radio input "true"
click at [616, 182] on label "True" at bounding box center [660, 191] width 92 height 36
click at [616, 187] on input "True" at bounding box center [628, 192] width 12 height 10
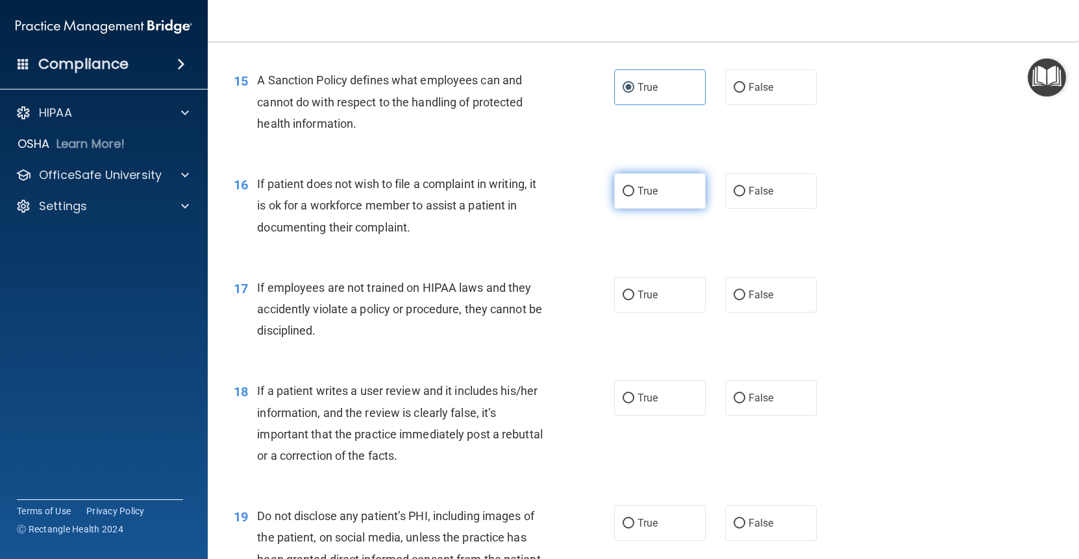
radio input "true"
click at [616, 278] on label "False" at bounding box center [771, 295] width 92 height 36
click at [616, 291] on input "False" at bounding box center [739, 296] width 12 height 10
radio input "true"
click at [616, 399] on label "False" at bounding box center [771, 398] width 92 height 36
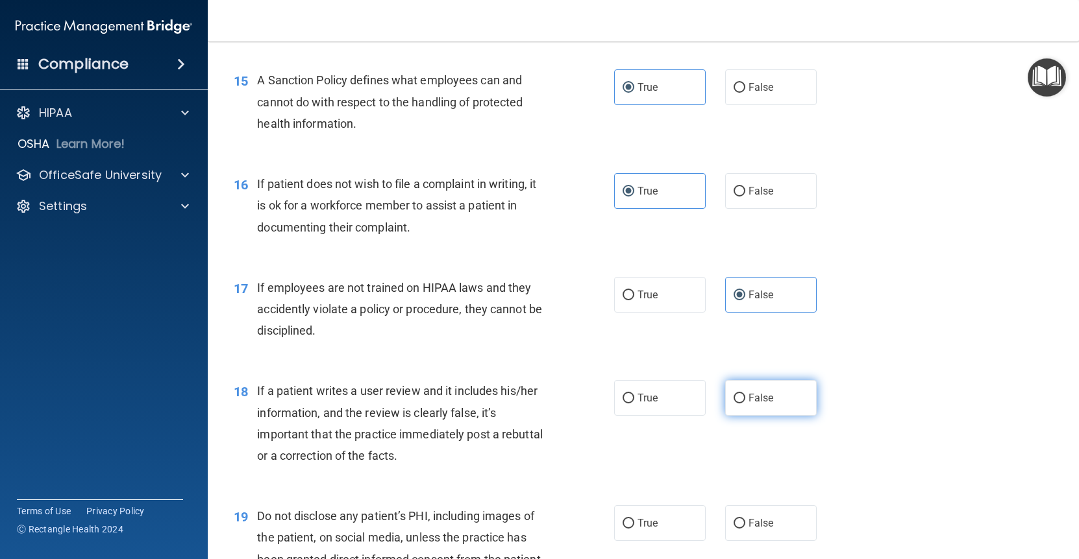
click at [616, 399] on input "False" at bounding box center [739, 399] width 12 height 10
radio input "true"
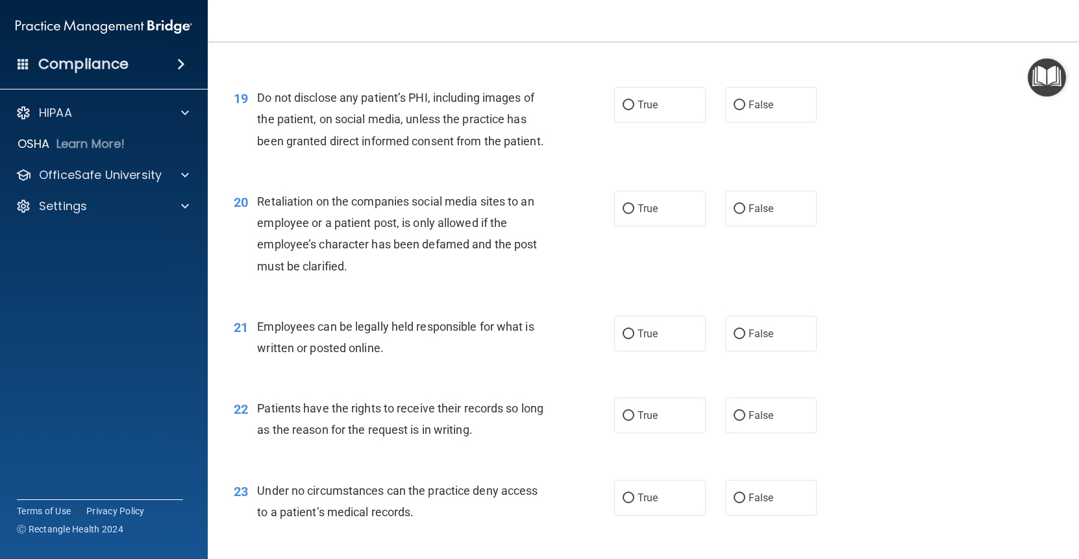
scroll to position [2181, 0]
click at [616, 102] on input "True" at bounding box center [628, 107] width 12 height 10
radio input "true"
click at [616, 204] on span "False" at bounding box center [760, 210] width 25 height 12
click at [616, 206] on input "False" at bounding box center [739, 211] width 12 height 10
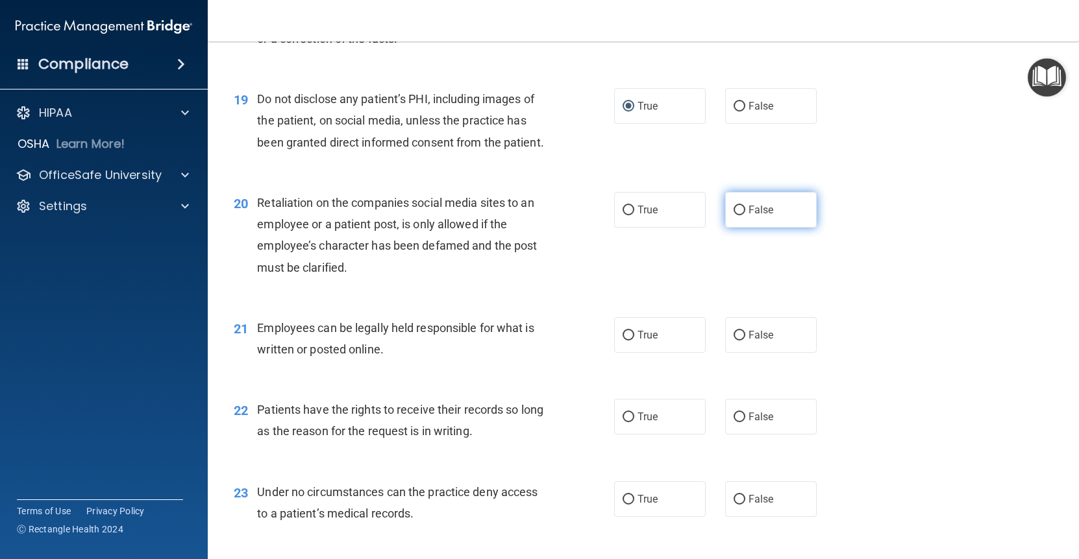
radio input "true"
click at [616, 337] on label "True" at bounding box center [660, 335] width 92 height 36
click at [616, 337] on input "True" at bounding box center [628, 336] width 12 height 10
radio input "true"
click at [616, 399] on label "True" at bounding box center [660, 417] width 92 height 36
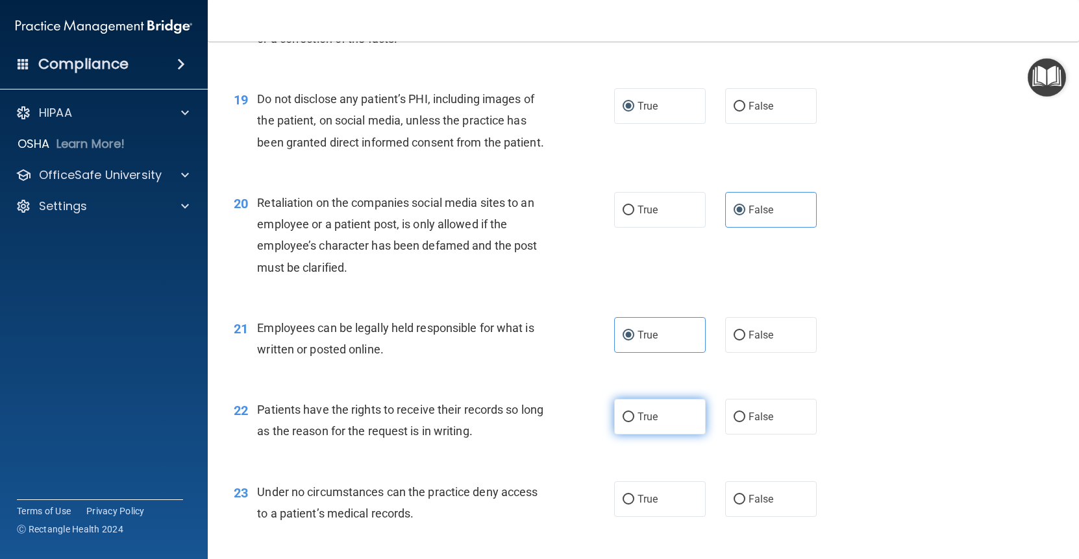
click at [616, 413] on input "True" at bounding box center [628, 418] width 12 height 10
radio input "true"
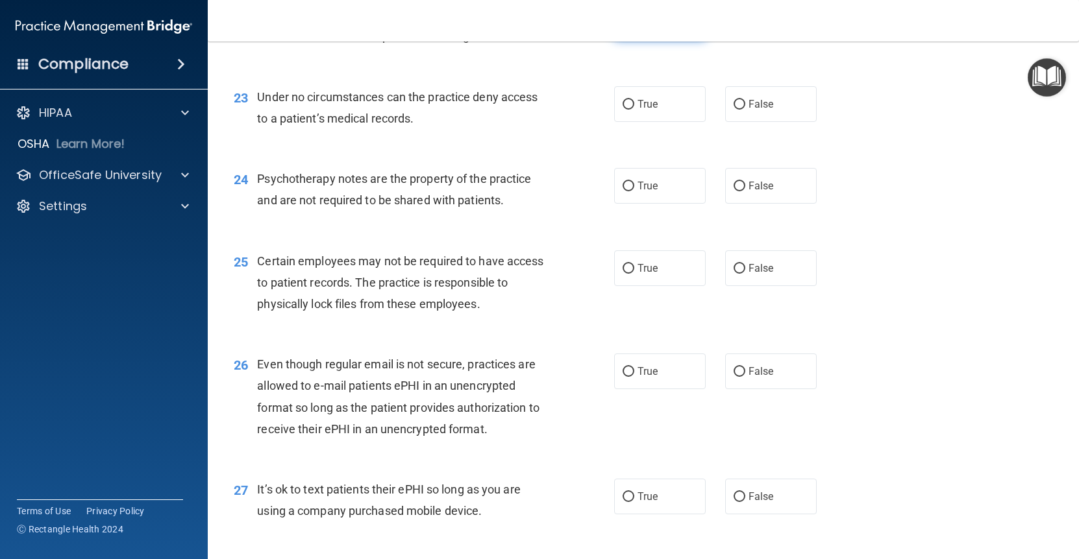
scroll to position [2595, 0]
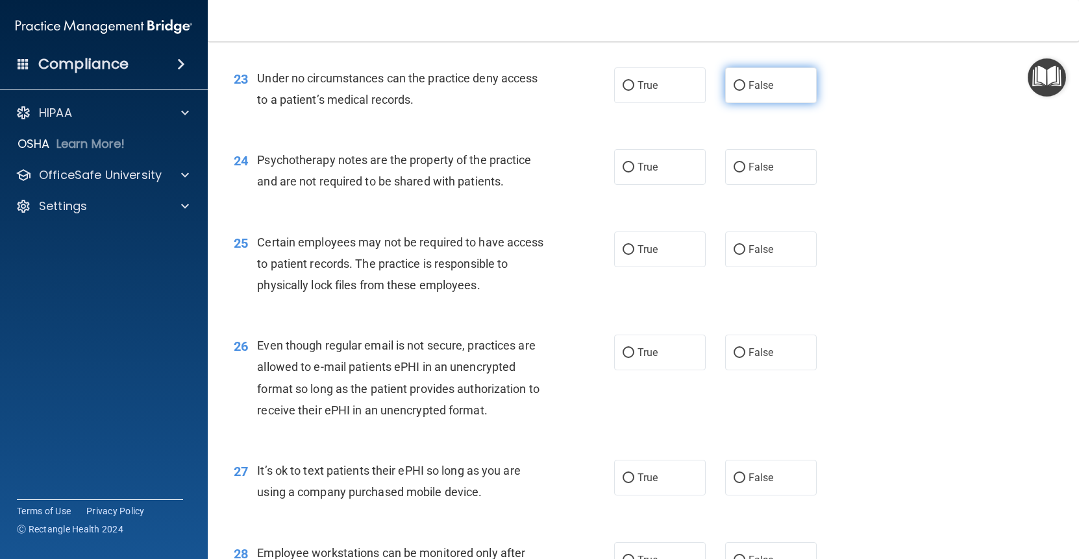
click at [616, 79] on span "False" at bounding box center [760, 85] width 25 height 12
click at [616, 81] on input "False" at bounding box center [739, 86] width 12 height 10
radio input "true"
click at [616, 149] on label "True" at bounding box center [660, 167] width 92 height 36
click at [616, 163] on input "True" at bounding box center [628, 168] width 12 height 10
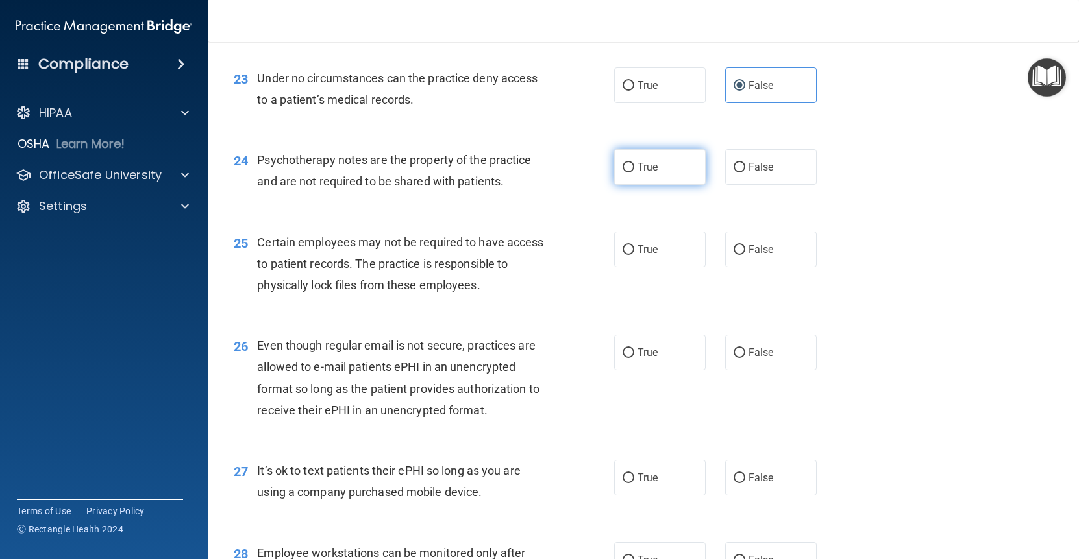
radio input "true"
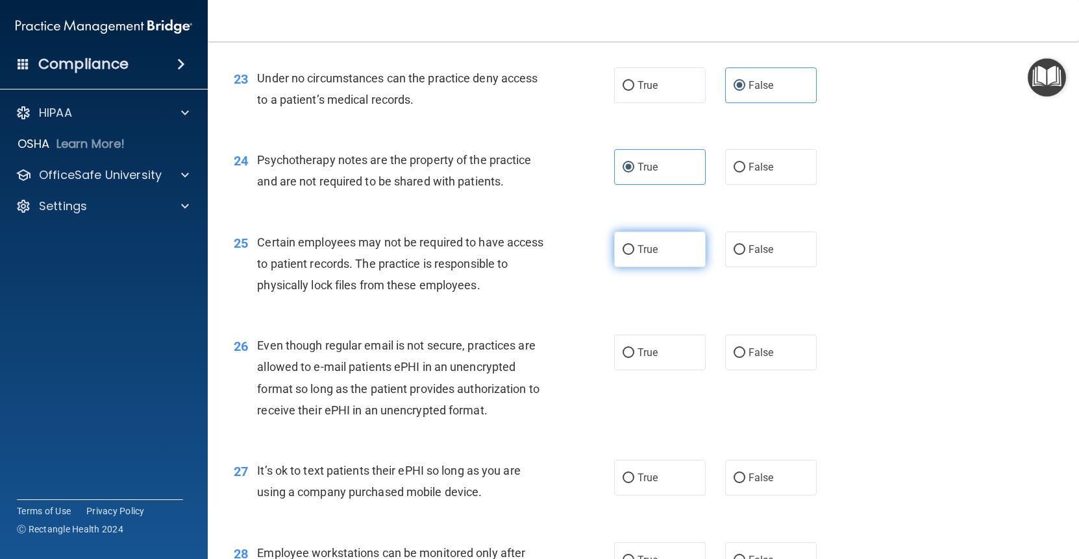
click at [616, 232] on label "True" at bounding box center [660, 250] width 92 height 36
click at [616, 245] on input "True" at bounding box center [628, 250] width 12 height 10
radio input "true"
click at [616, 335] on label "True" at bounding box center [660, 353] width 92 height 36
click at [616, 348] on input "True" at bounding box center [628, 353] width 12 height 10
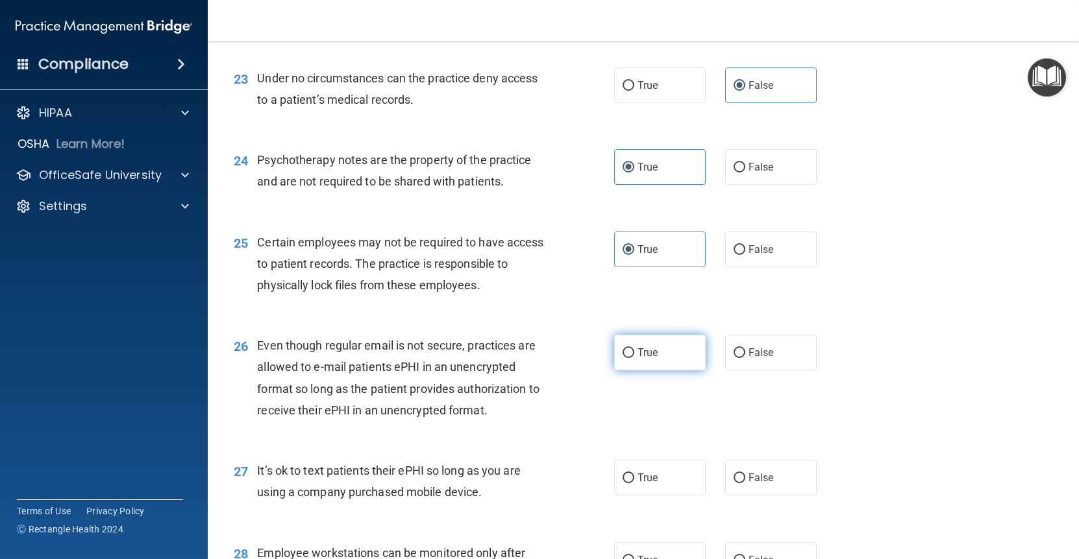
radio input "true"
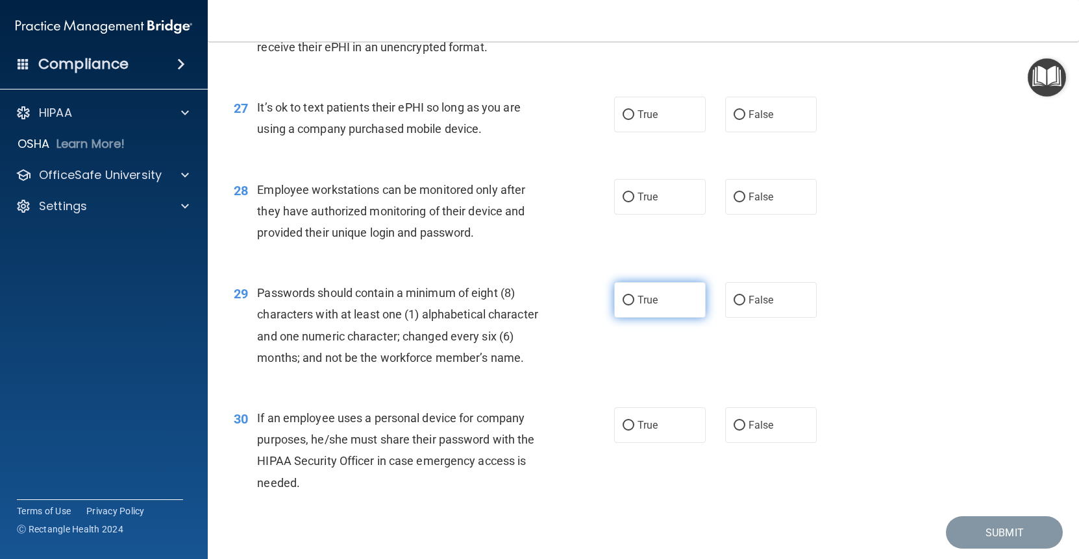
scroll to position [2962, 0]
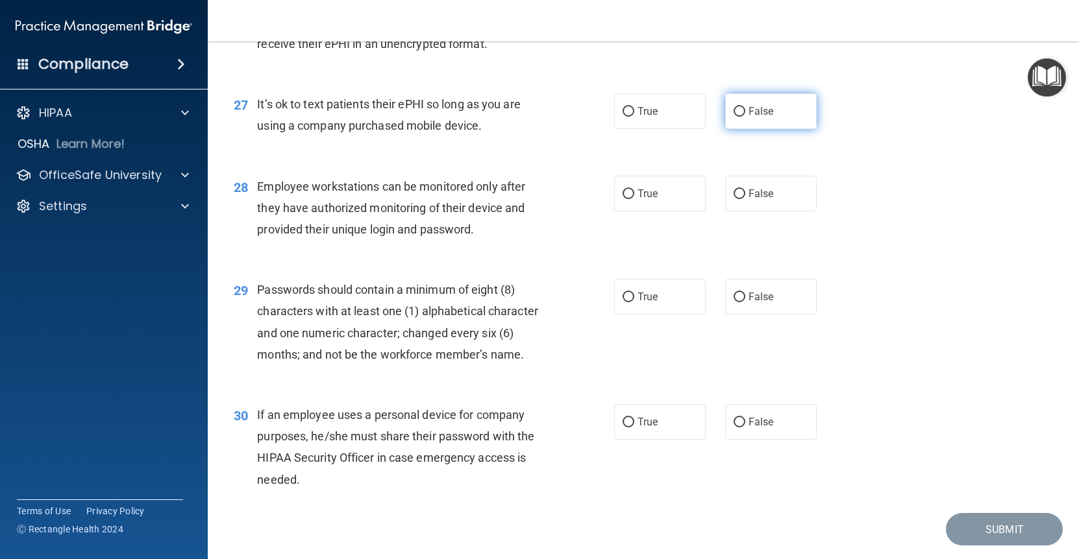
click at [616, 105] on span "False" at bounding box center [760, 111] width 25 height 12
click at [616, 107] on input "False" at bounding box center [739, 112] width 12 height 10
radio input "true"
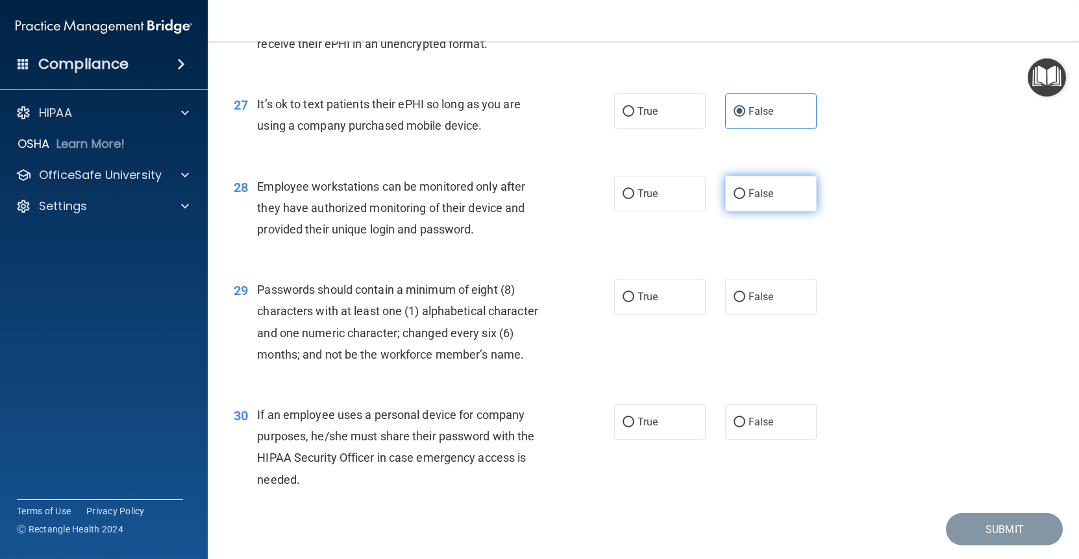
click at [616, 188] on span "False" at bounding box center [760, 194] width 25 height 12
click at [616, 189] on input "False" at bounding box center [739, 194] width 12 height 10
radio input "true"
click at [616, 282] on label "True" at bounding box center [660, 297] width 92 height 36
click at [616, 293] on input "True" at bounding box center [628, 298] width 12 height 10
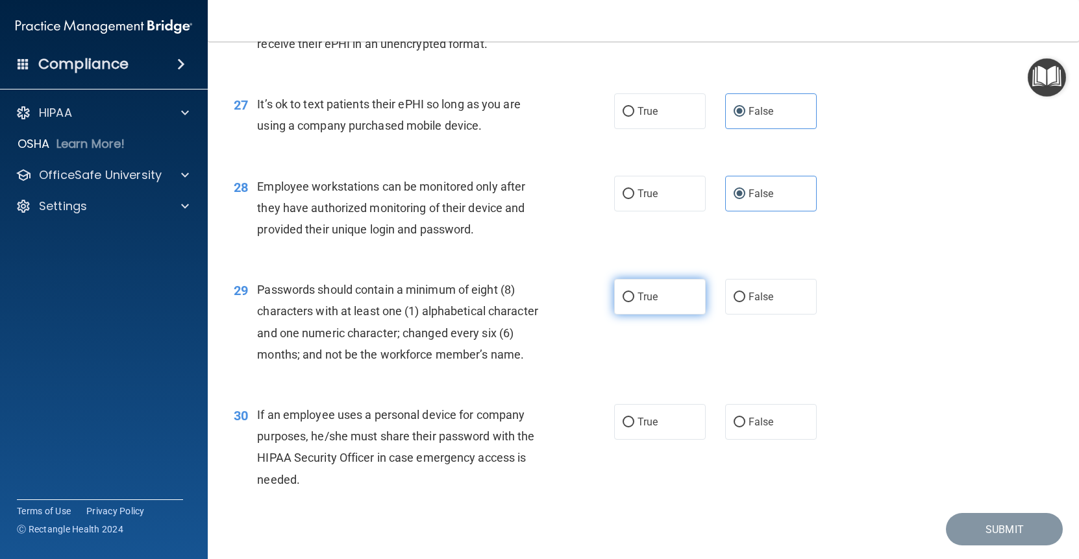
radio input "true"
click at [616, 373] on div "29 Passwords should contain a minimum of eight (8) characters with at least one…" at bounding box center [643, 325] width 838 height 125
click at [616, 422] on label "False" at bounding box center [771, 422] width 92 height 36
click at [616, 422] on input "False" at bounding box center [739, 423] width 12 height 10
radio input "true"
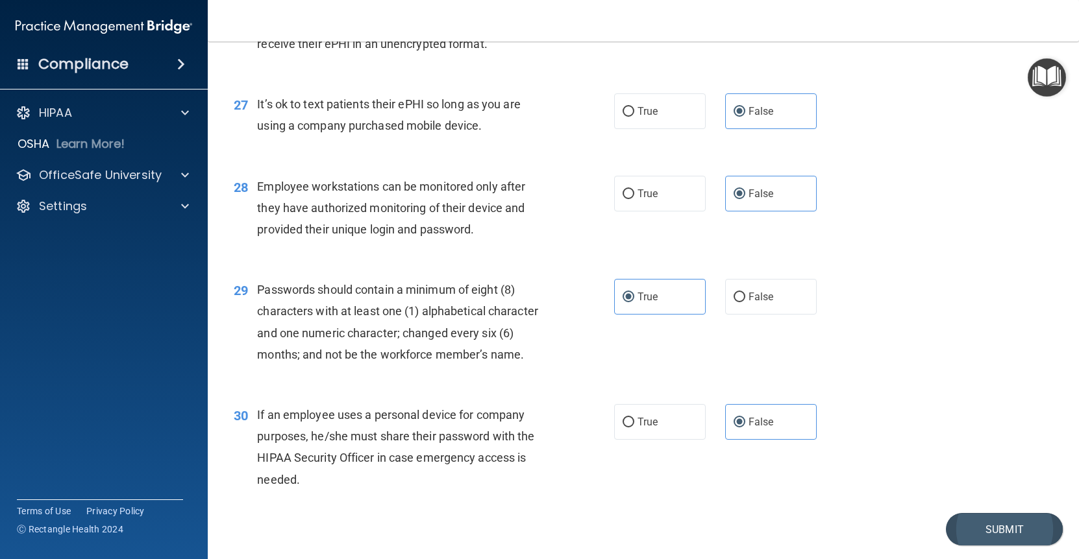
click at [616, 513] on button "Submit" at bounding box center [1004, 529] width 117 height 33
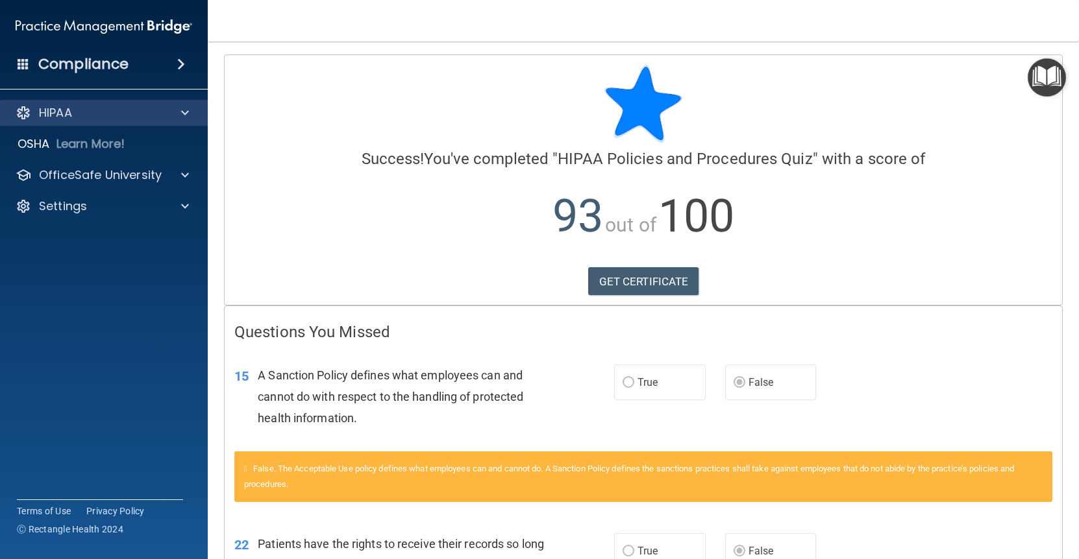
click at [91, 114] on div "HIPAA" at bounding box center [86, 113] width 161 height 16
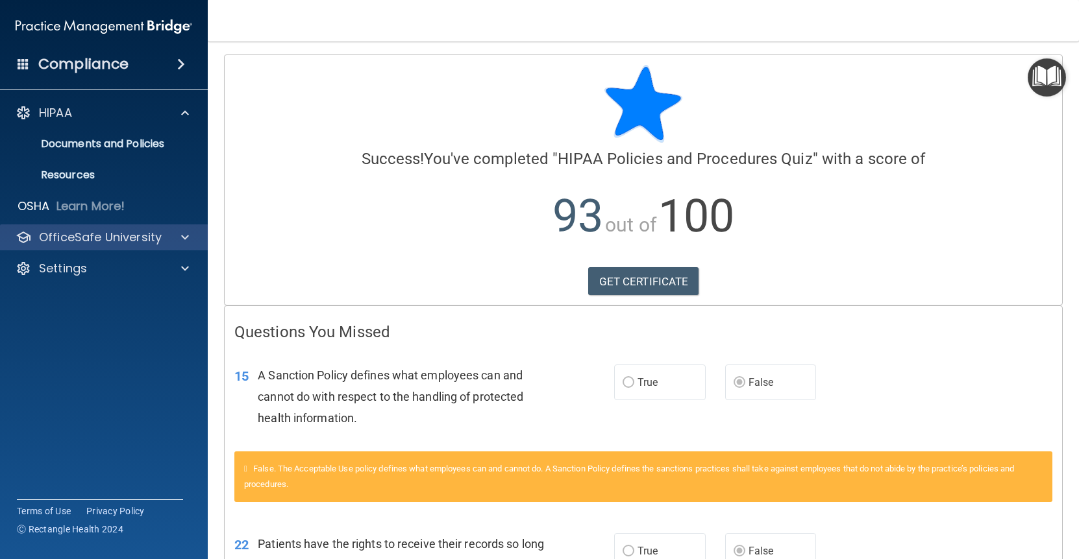
click at [94, 240] on p "OfficeSafe University" at bounding box center [100, 238] width 123 height 16
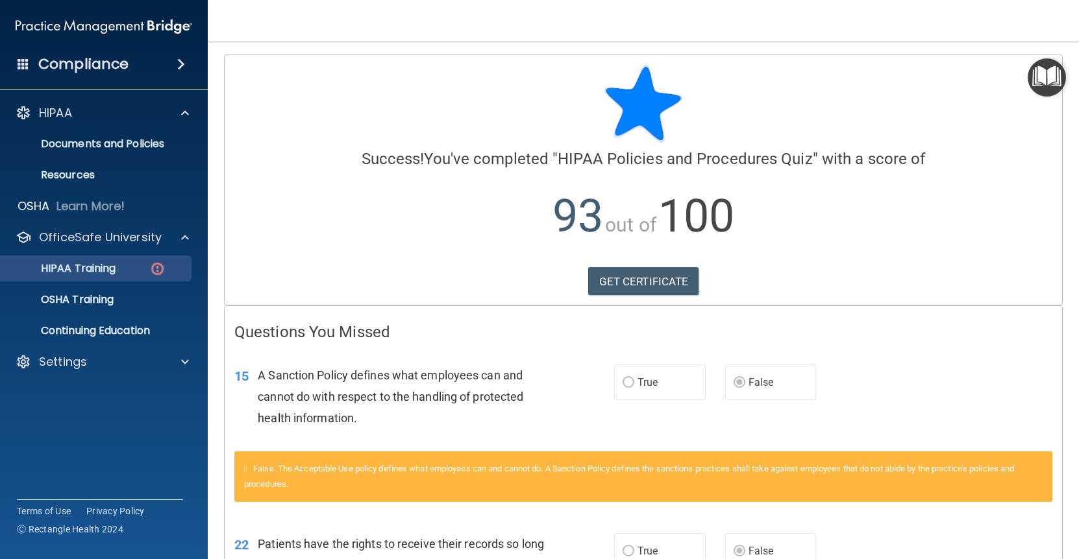
click at [93, 270] on p "HIPAA Training" at bounding box center [61, 268] width 107 height 13
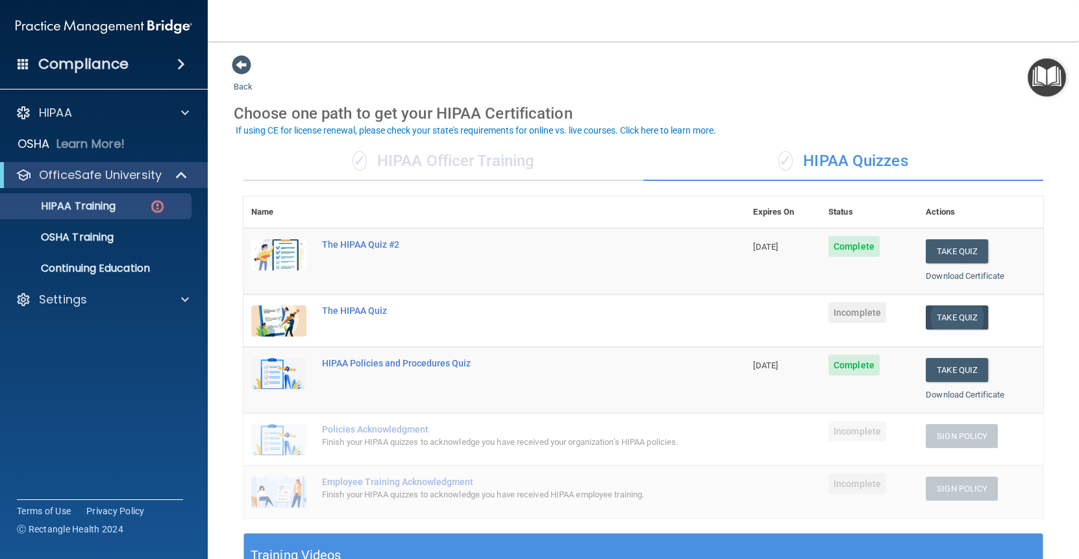
click at [616, 320] on button "Take Quiz" at bounding box center [956, 318] width 62 height 24
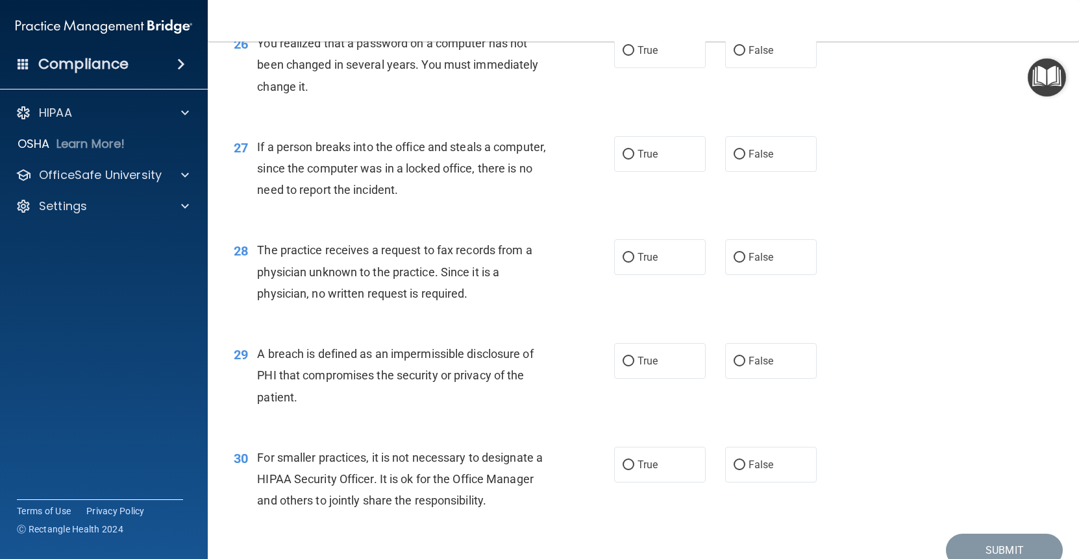
scroll to position [2835, 0]
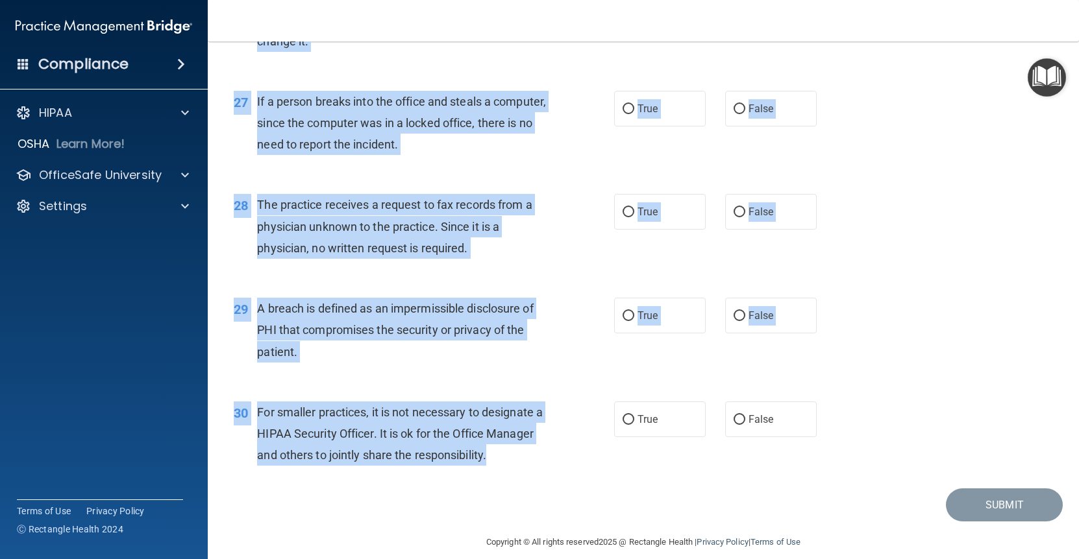
drag, startPoint x: 235, startPoint y: 112, endPoint x: 559, endPoint y: 437, distance: 458.9
copy div "01 Patients who believe that their PHI has been compromised have the right to m…"
click at [616, 219] on div "28 The practice receives a request to fax records from a physician unknown to t…" at bounding box center [643, 230] width 838 height 104
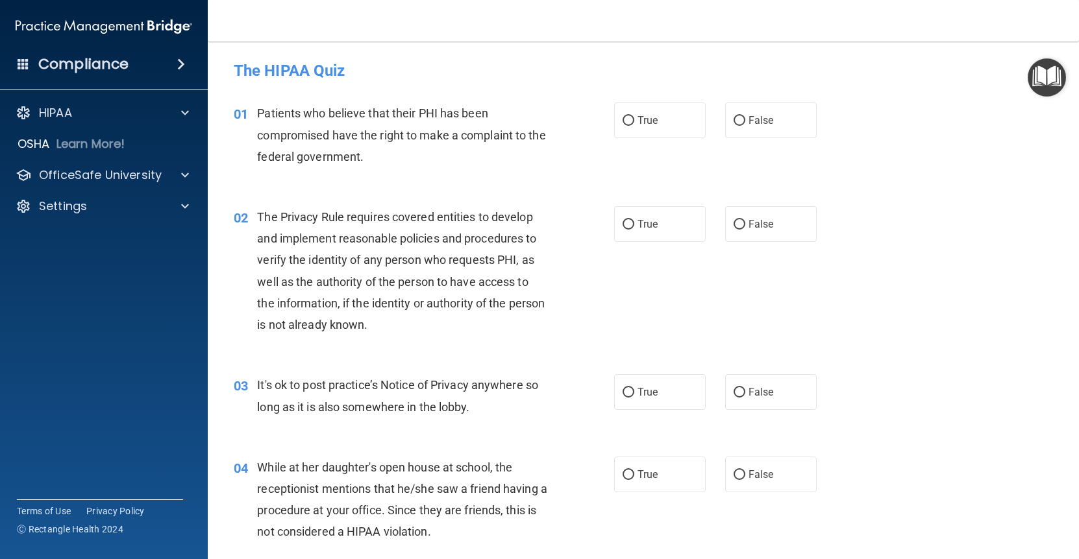
scroll to position [0, 0]
click at [616, 123] on label "True" at bounding box center [660, 121] width 92 height 36
click at [616, 123] on input "True" at bounding box center [628, 121] width 12 height 10
radio input "true"
click at [616, 215] on label "True" at bounding box center [660, 224] width 92 height 36
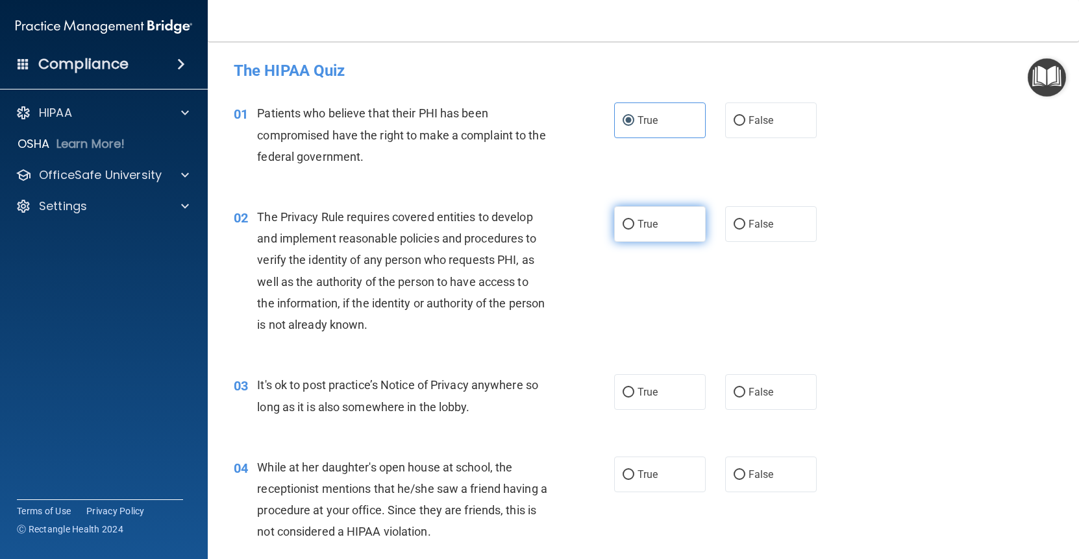
click at [616, 220] on input "True" at bounding box center [628, 225] width 12 height 10
radio input "true"
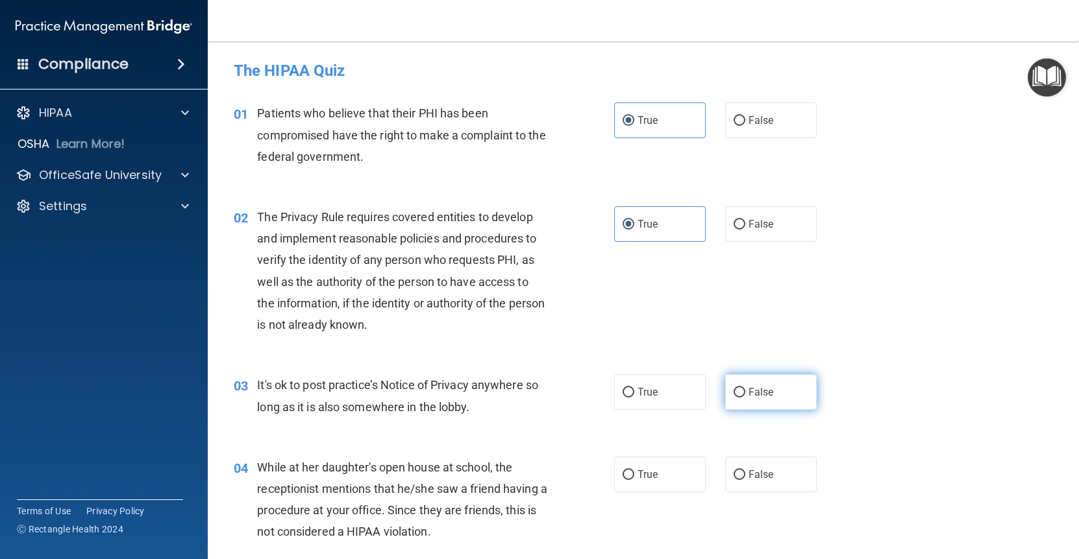
click at [616, 400] on label "False" at bounding box center [771, 392] width 92 height 36
click at [616, 398] on input "False" at bounding box center [739, 393] width 12 height 10
radio input "true"
click at [616, 482] on label "False" at bounding box center [771, 475] width 92 height 36
click at [616, 480] on input "False" at bounding box center [739, 475] width 12 height 10
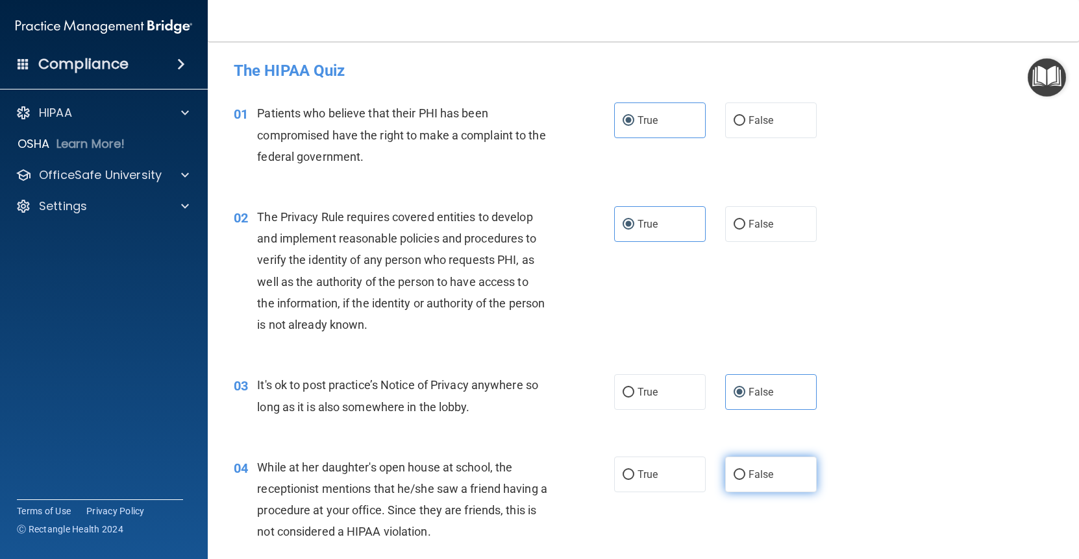
radio input "true"
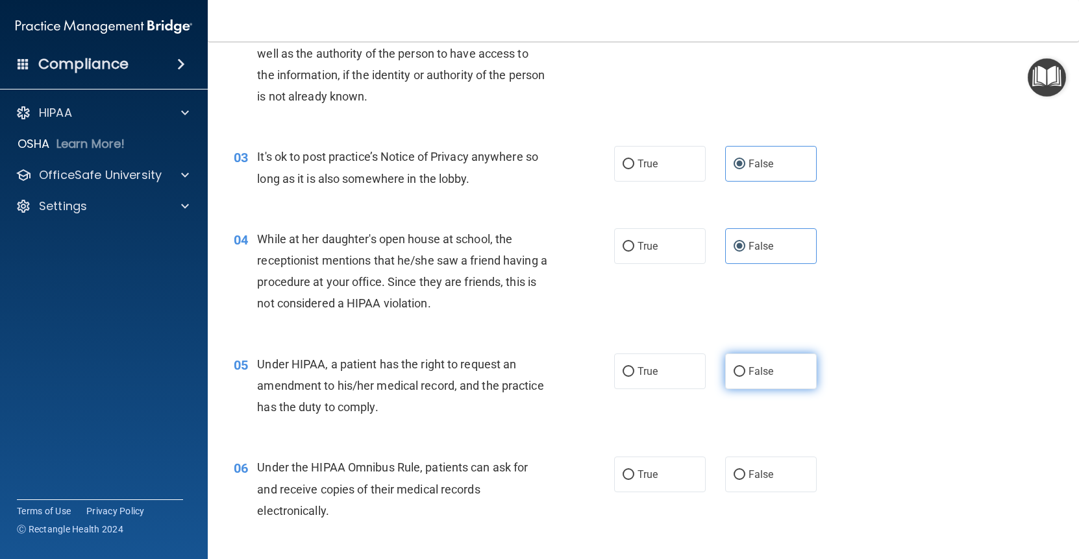
click at [616, 364] on label "False" at bounding box center [771, 372] width 92 height 36
click at [616, 367] on input "False" at bounding box center [739, 372] width 12 height 10
radio input "true"
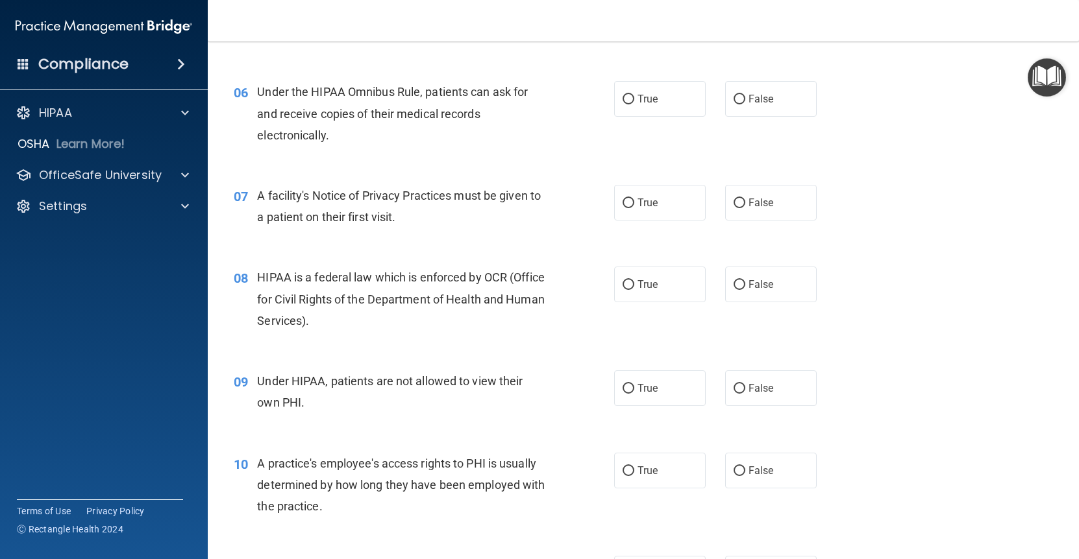
scroll to position [606, 0]
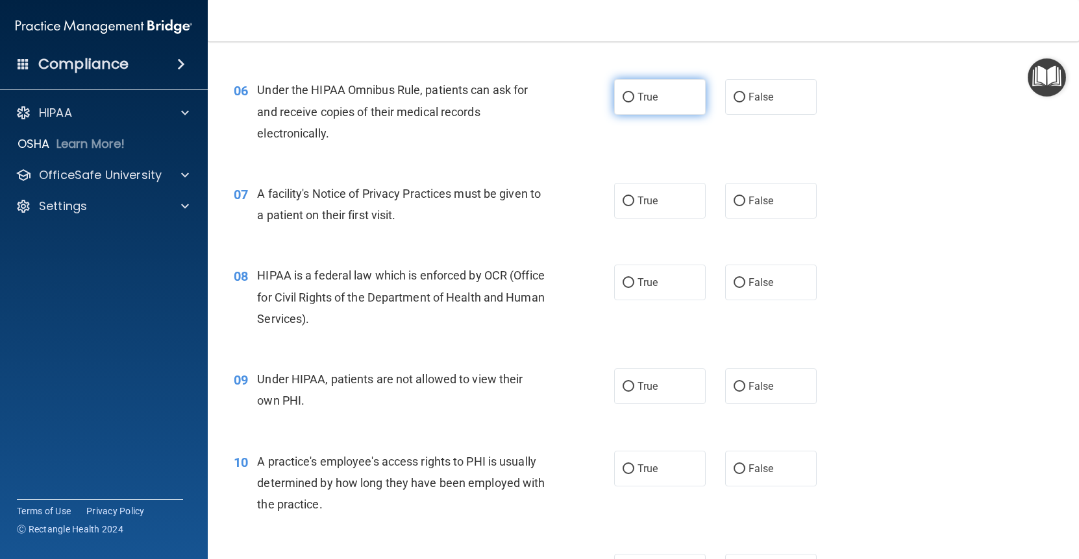
click at [616, 97] on label "True" at bounding box center [660, 97] width 92 height 36
click at [616, 97] on input "True" at bounding box center [628, 98] width 12 height 10
radio input "true"
click at [616, 206] on label "True" at bounding box center [660, 201] width 92 height 36
click at [616, 206] on input "True" at bounding box center [628, 202] width 12 height 10
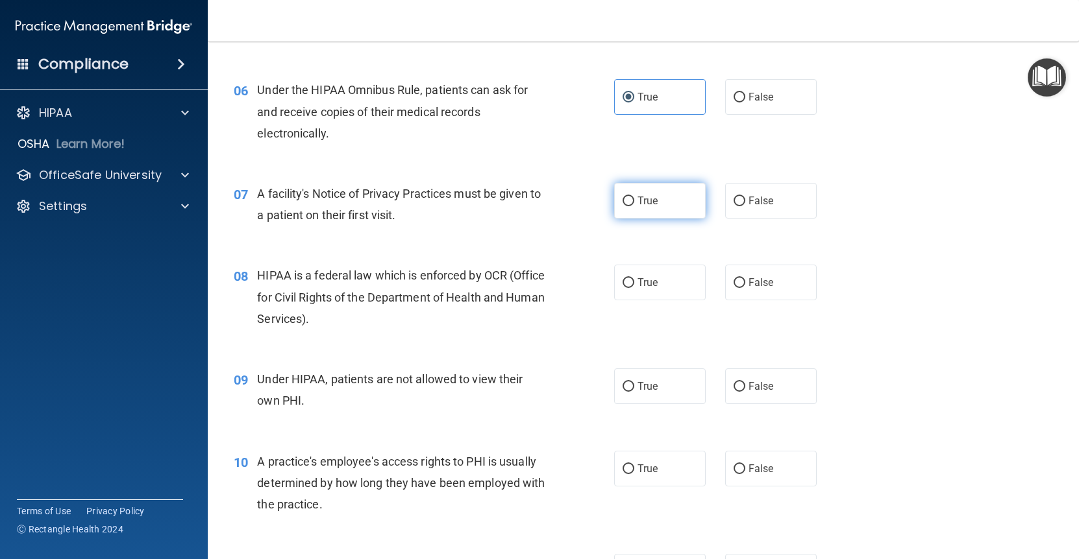
radio input "true"
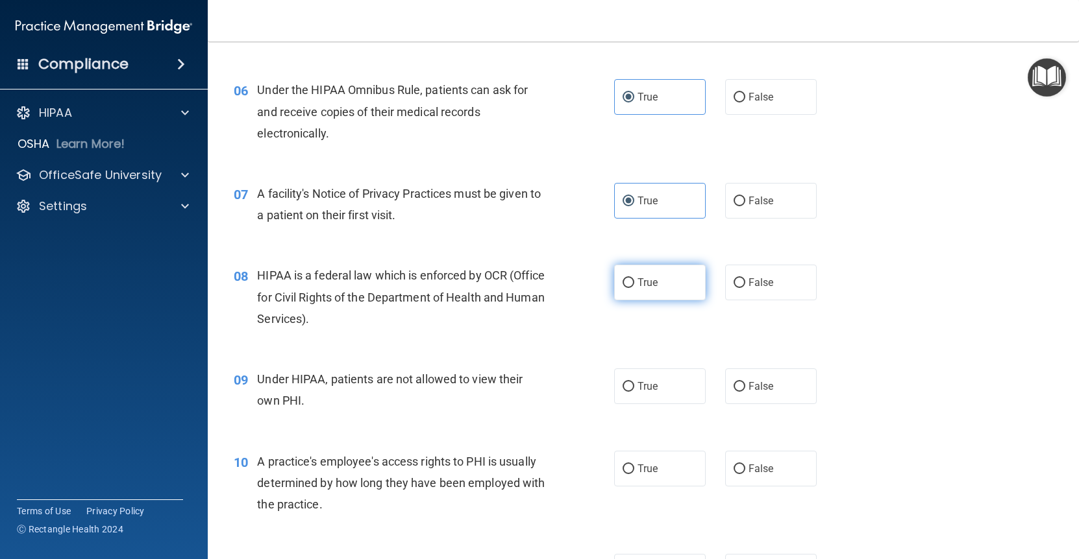
click at [616, 281] on span "True" at bounding box center [647, 282] width 20 height 12
click at [616, 281] on input "True" at bounding box center [628, 283] width 12 height 10
radio input "true"
click at [616, 391] on label "False" at bounding box center [771, 387] width 92 height 36
click at [616, 391] on input "False" at bounding box center [739, 387] width 12 height 10
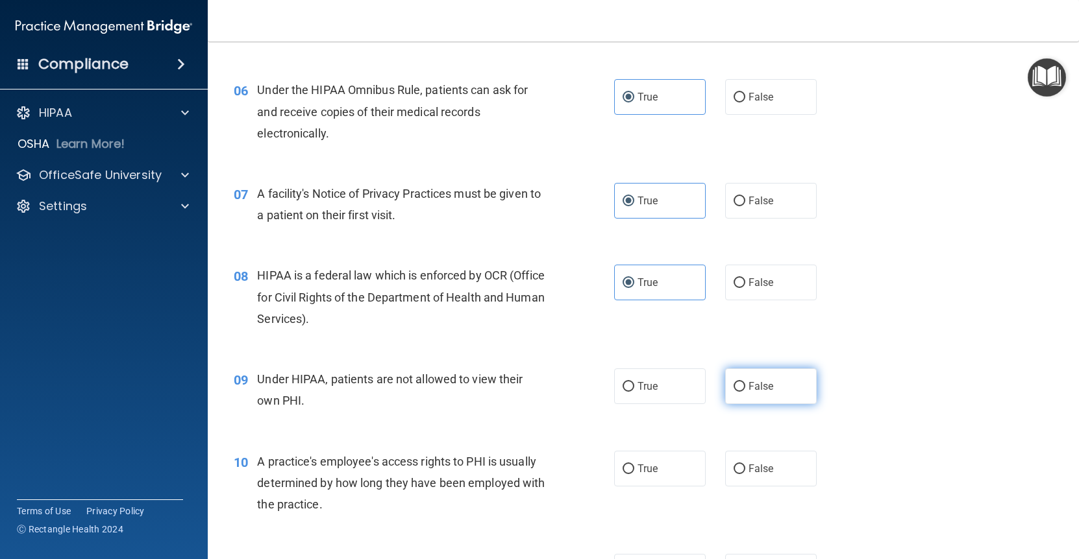
radio input "true"
click at [616, 469] on label "False" at bounding box center [771, 469] width 92 height 36
click at [616, 469] on input "False" at bounding box center [739, 470] width 12 height 10
radio input "true"
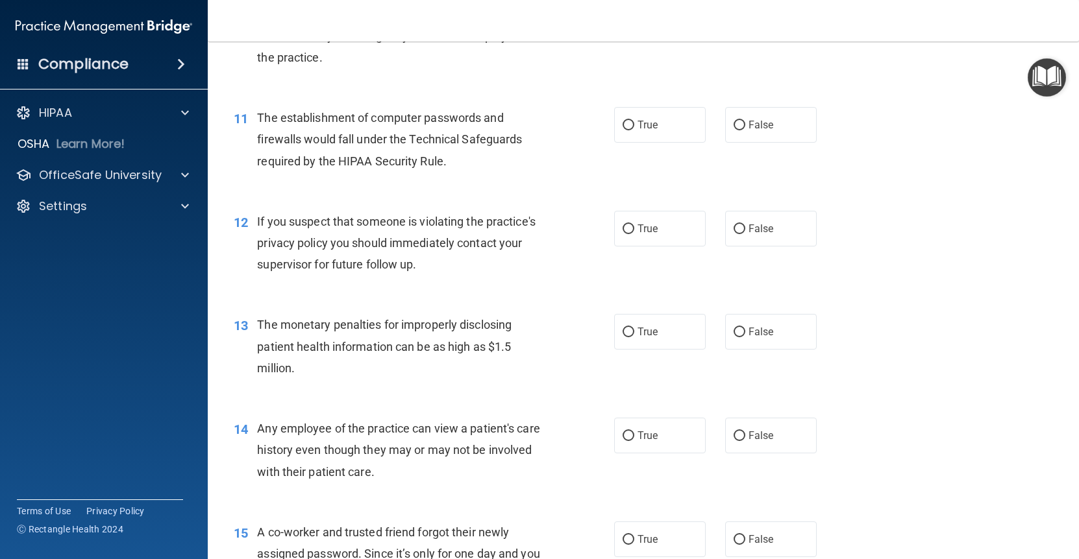
scroll to position [1073, 0]
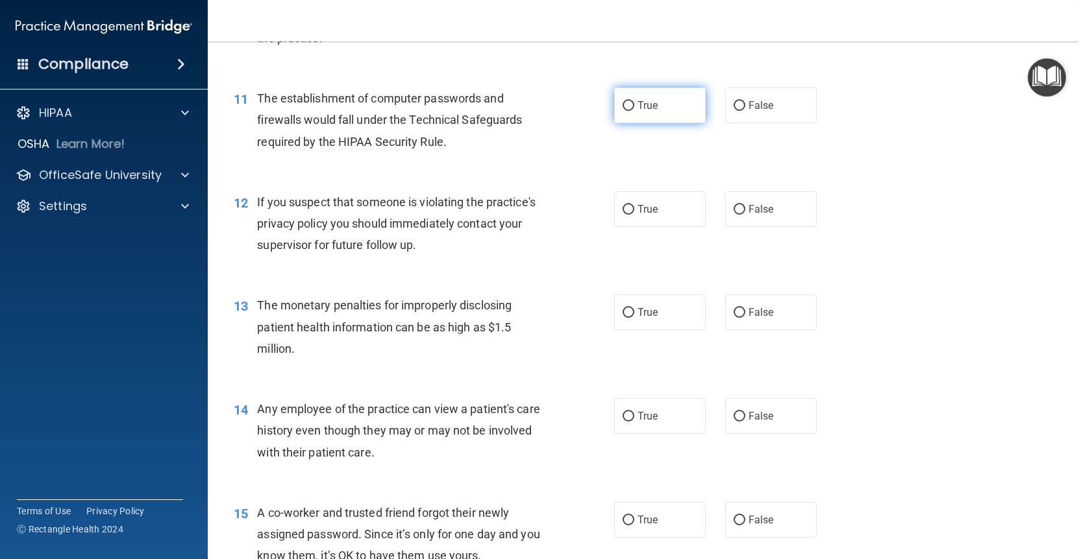
click at [616, 108] on label "True" at bounding box center [660, 106] width 92 height 36
click at [616, 108] on input "True" at bounding box center [628, 106] width 12 height 10
radio input "true"
click at [616, 209] on span "True" at bounding box center [647, 209] width 20 height 12
click at [616, 209] on input "True" at bounding box center [628, 210] width 12 height 10
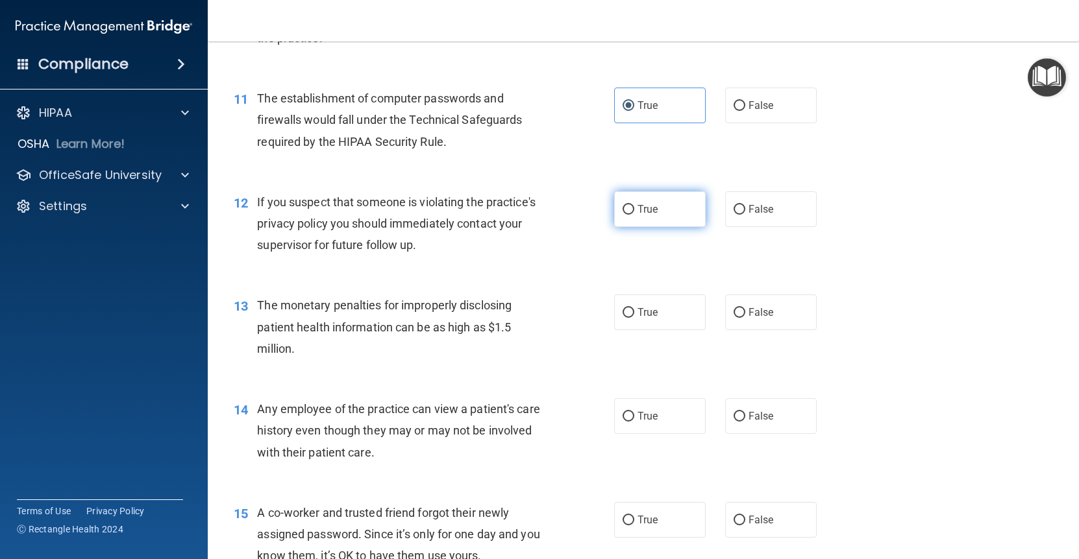
radio input "true"
click at [616, 306] on span "True" at bounding box center [647, 312] width 20 height 12
click at [616, 308] on input "True" at bounding box center [628, 313] width 12 height 10
radio input "true"
click at [616, 424] on label "False" at bounding box center [771, 416] width 92 height 36
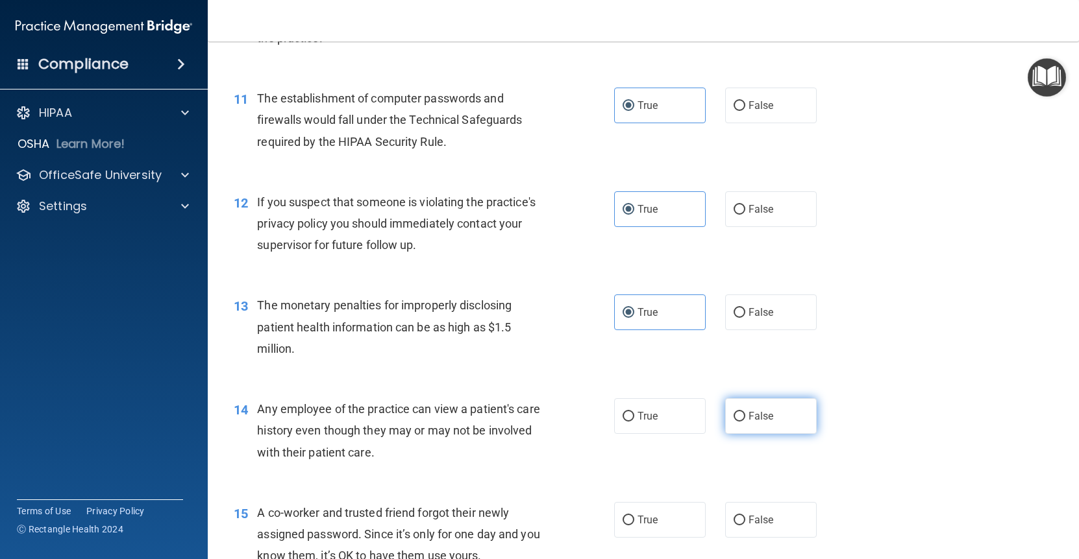
click at [616, 422] on input "False" at bounding box center [739, 417] width 12 height 10
radio input "true"
click at [616, 514] on span "False" at bounding box center [760, 520] width 25 height 12
click at [616, 516] on input "False" at bounding box center [739, 521] width 12 height 10
radio input "true"
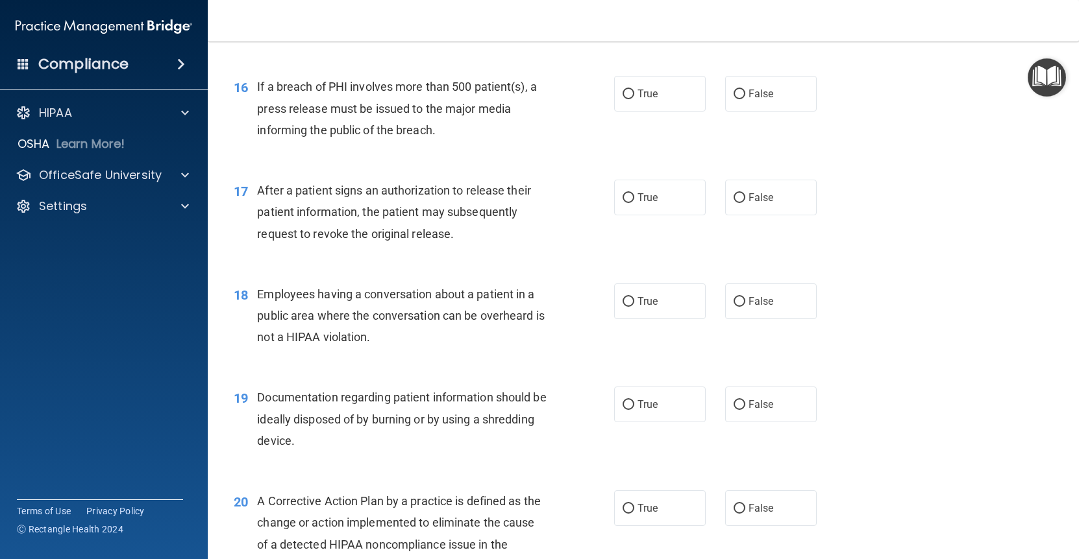
scroll to position [1602, 0]
click at [616, 94] on label "True" at bounding box center [660, 94] width 92 height 36
click at [616, 94] on input "True" at bounding box center [628, 95] width 12 height 10
radio input "true"
click at [616, 180] on label "True" at bounding box center [660, 198] width 92 height 36
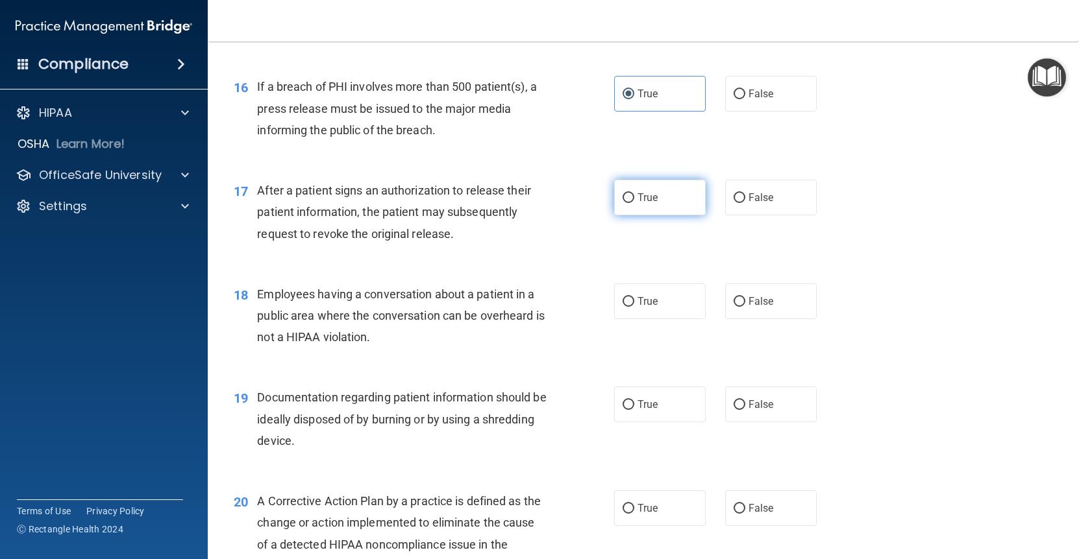
click at [616, 193] on input "True" at bounding box center [628, 198] width 12 height 10
radio input "true"
click at [616, 307] on label "False" at bounding box center [771, 302] width 92 height 36
click at [616, 307] on input "False" at bounding box center [739, 302] width 12 height 10
radio input "true"
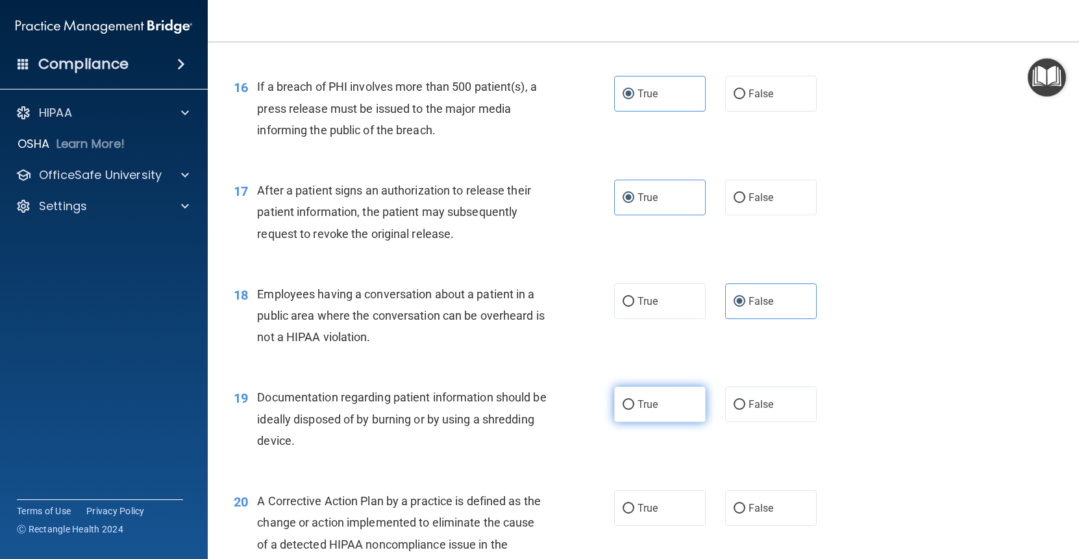
click at [616, 401] on span "True" at bounding box center [647, 404] width 20 height 12
click at [616, 401] on input "True" at bounding box center [628, 405] width 12 height 10
radio input "true"
click at [616, 491] on label "True" at bounding box center [660, 509] width 92 height 36
click at [616, 504] on input "True" at bounding box center [628, 509] width 12 height 10
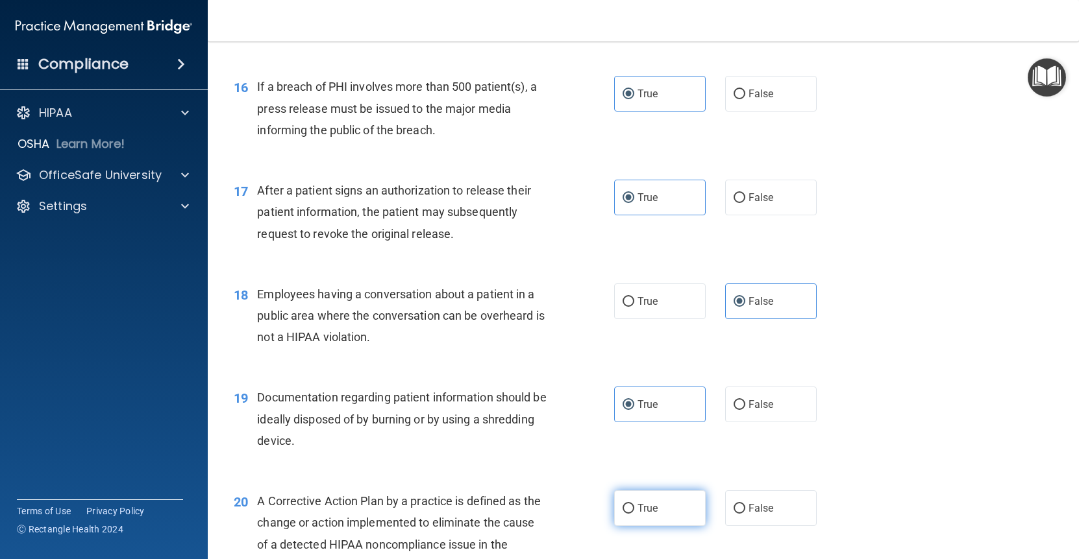
radio input "true"
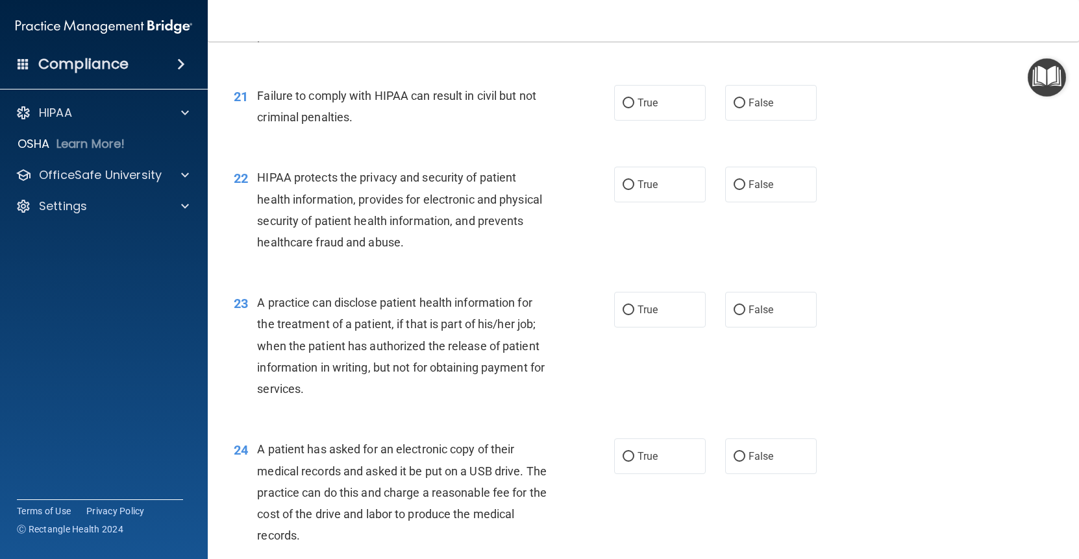
scroll to position [2134, 0]
click at [616, 86] on label "False" at bounding box center [771, 102] width 92 height 36
click at [616, 98] on input "False" at bounding box center [739, 103] width 12 height 10
radio input "true"
click at [616, 172] on label "True" at bounding box center [660, 184] width 92 height 36
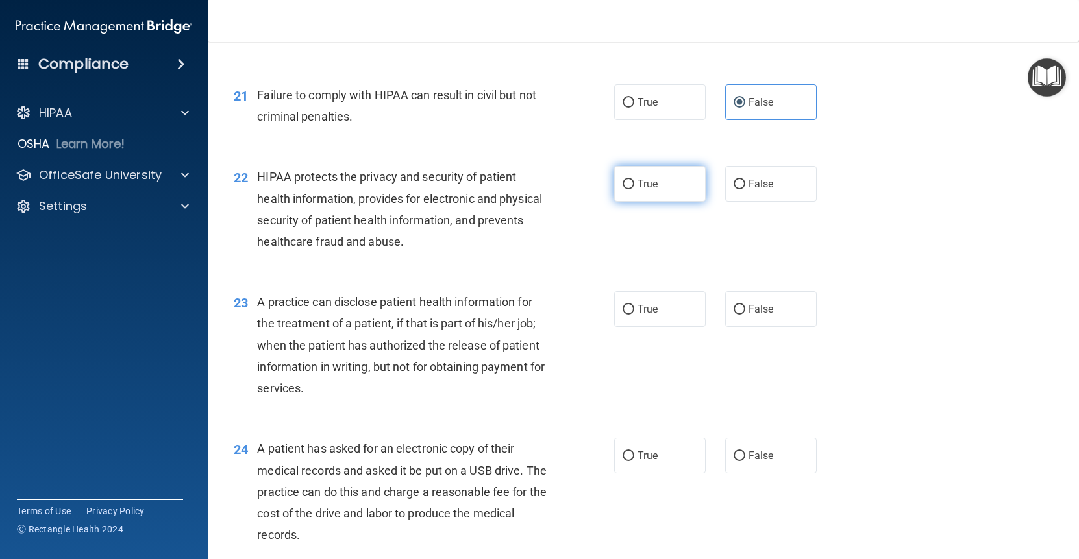
click at [616, 180] on input "True" at bounding box center [628, 185] width 12 height 10
radio input "true"
click at [616, 275] on div "23 A practice can disclose patient health information for the treatment of a pa…" at bounding box center [643, 348] width 838 height 147
click at [616, 302] on label "False" at bounding box center [771, 309] width 92 height 36
click at [616, 305] on input "False" at bounding box center [739, 310] width 12 height 10
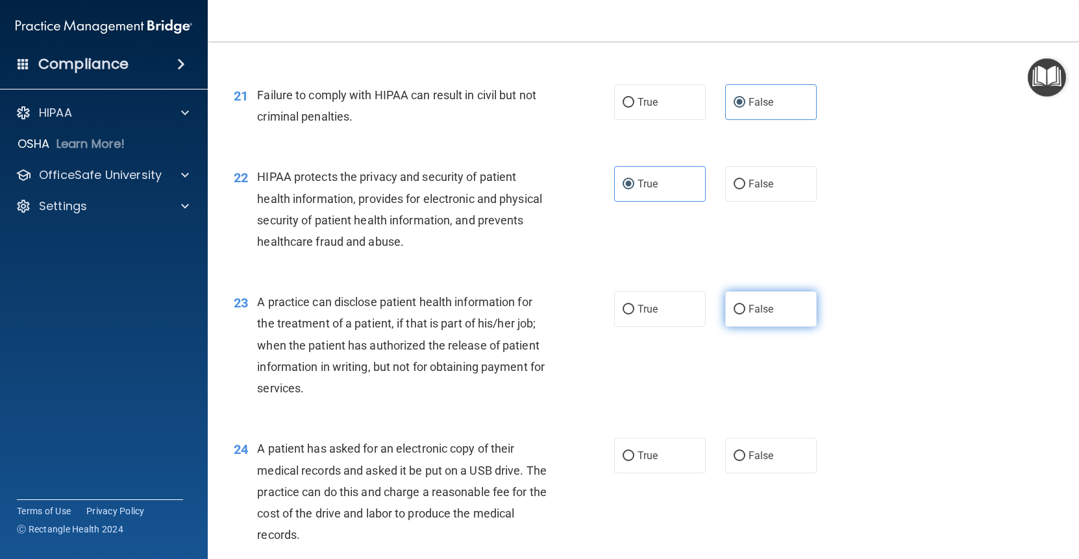
radio input "true"
click at [616, 438] on label "True" at bounding box center [660, 456] width 92 height 36
click at [616, 452] on input "True" at bounding box center [628, 457] width 12 height 10
radio input "true"
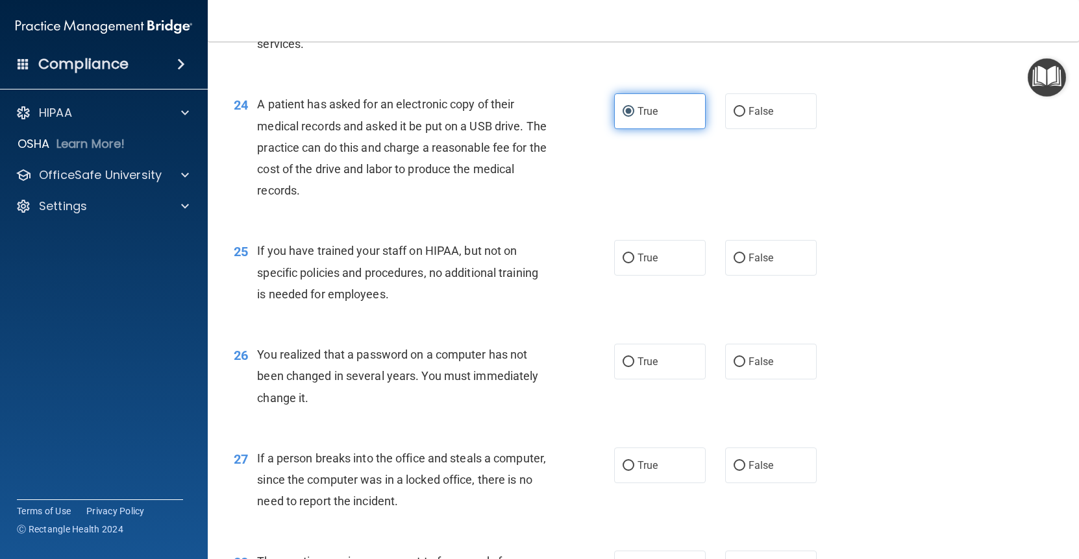
scroll to position [2493, 0]
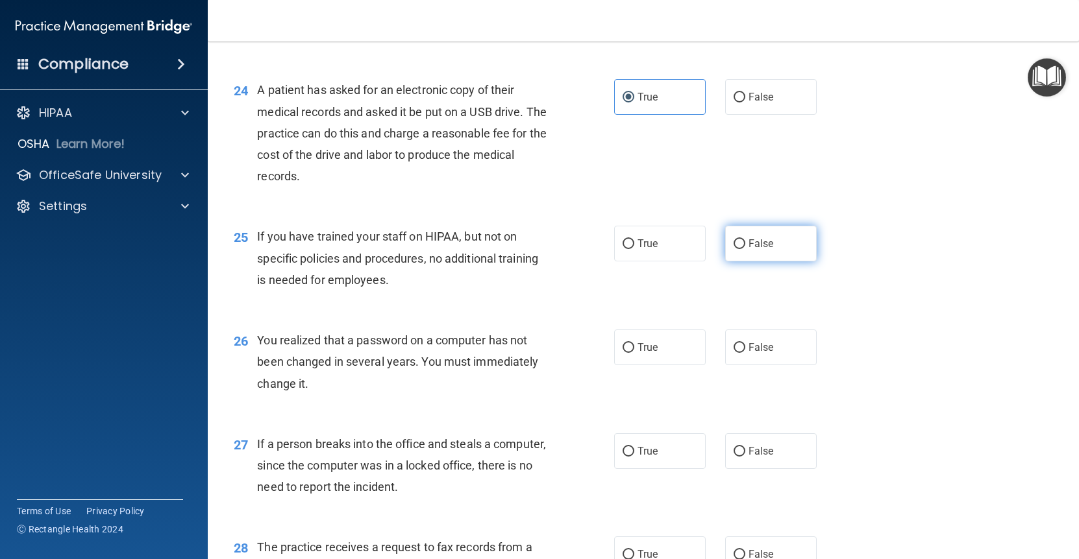
click at [616, 226] on label "False" at bounding box center [771, 244] width 92 height 36
click at [616, 239] on input "False" at bounding box center [739, 244] width 12 height 10
radio input "true"
click at [616, 341] on span "True" at bounding box center [647, 347] width 20 height 12
click at [616, 343] on input "True" at bounding box center [628, 348] width 12 height 10
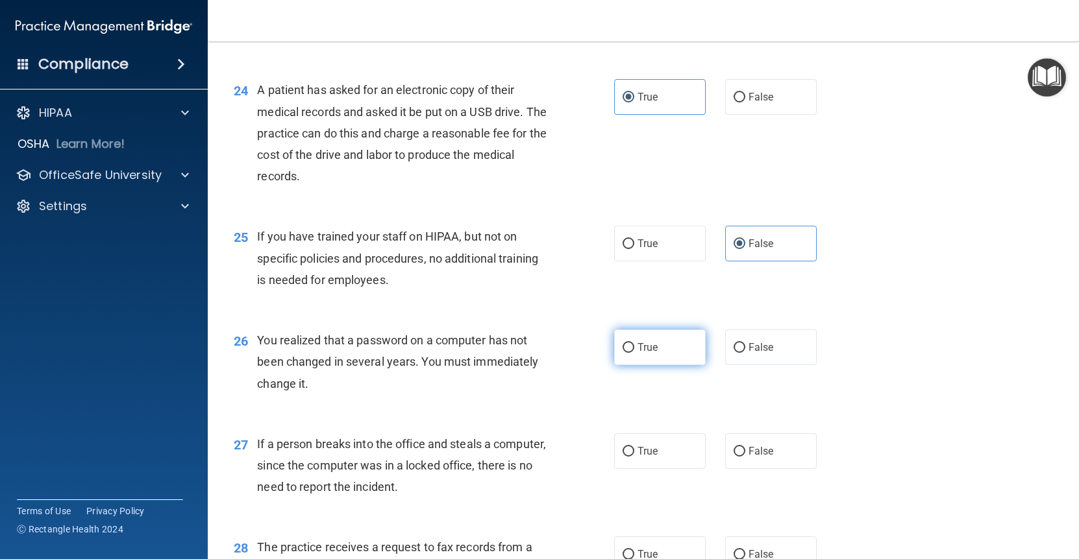
radio input "true"
click at [616, 433] on label "False" at bounding box center [771, 451] width 92 height 36
click at [616, 447] on input "False" at bounding box center [739, 452] width 12 height 10
radio input "true"
click at [616, 537] on label "False" at bounding box center [771, 555] width 92 height 36
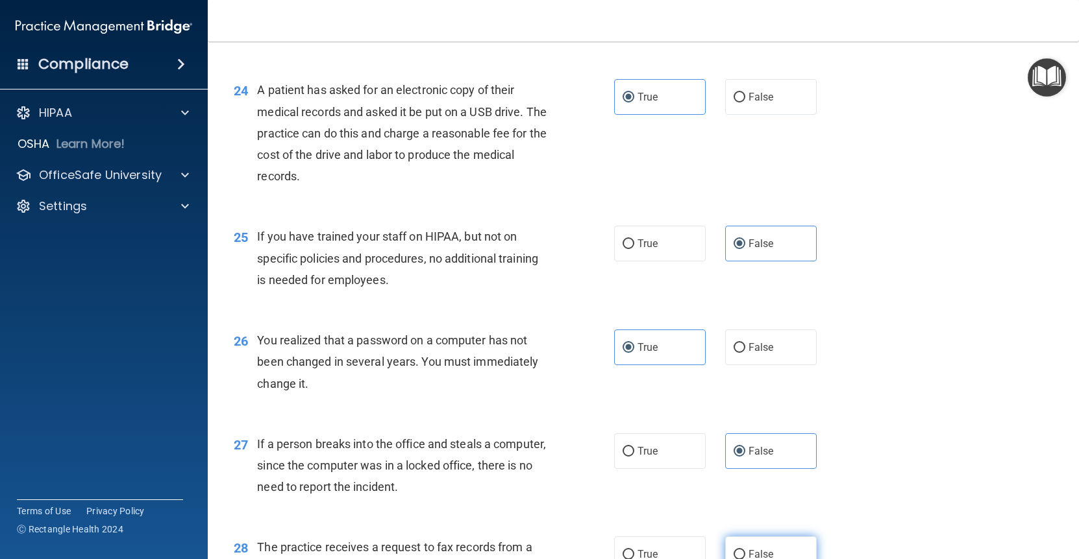
click at [616, 550] on input "False" at bounding box center [739, 555] width 12 height 10
radio input "true"
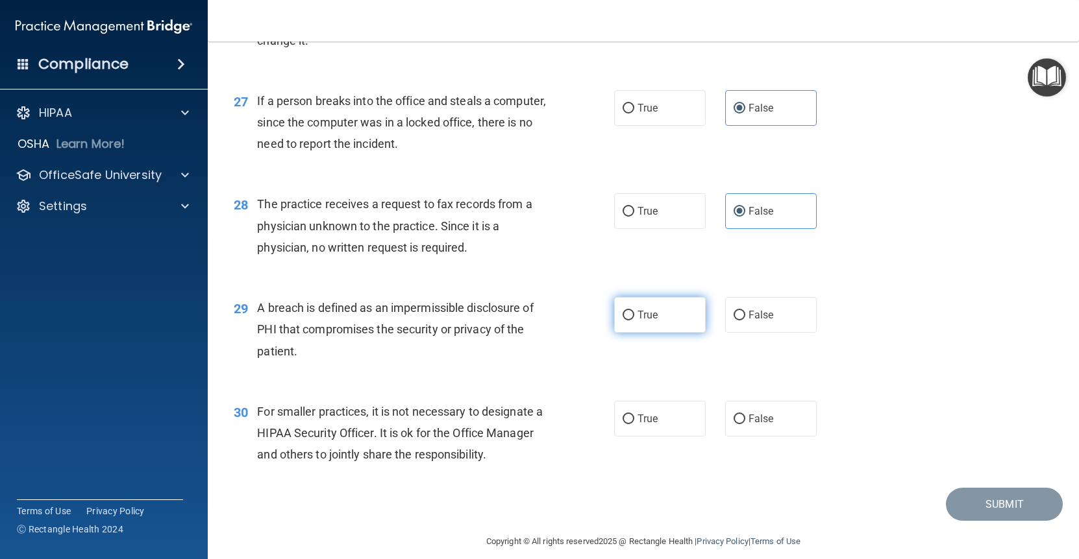
scroll to position [2835, 0]
click at [616, 310] on span "True" at bounding box center [647, 316] width 20 height 12
click at [616, 311] on input "True" at bounding box center [628, 316] width 12 height 10
radio input "true"
click at [616, 413] on span "False" at bounding box center [760, 419] width 25 height 12
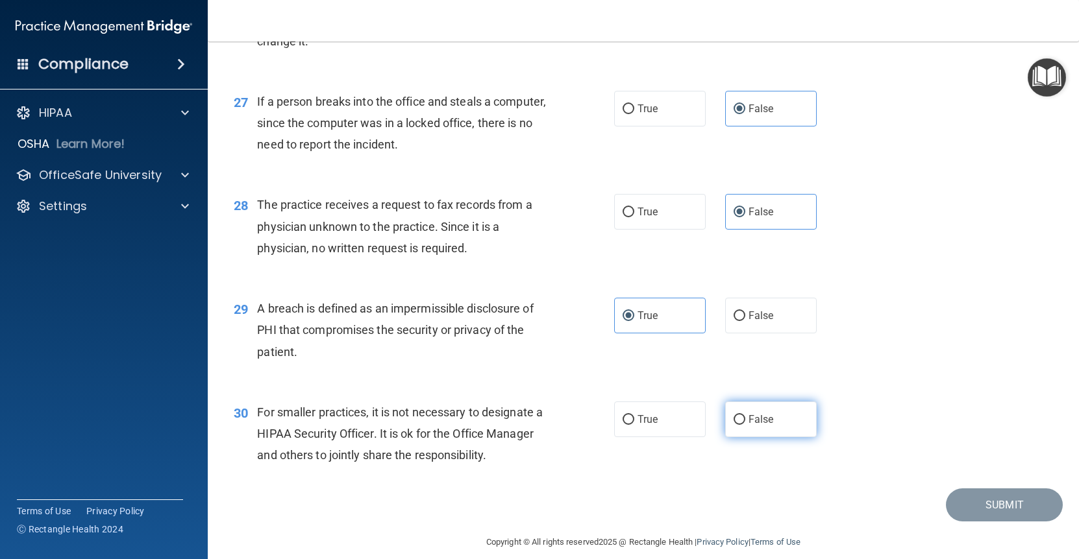
click at [616, 415] on input "False" at bounding box center [739, 420] width 12 height 10
radio input "true"
click at [616, 500] on button "Submit" at bounding box center [1004, 505] width 117 height 33
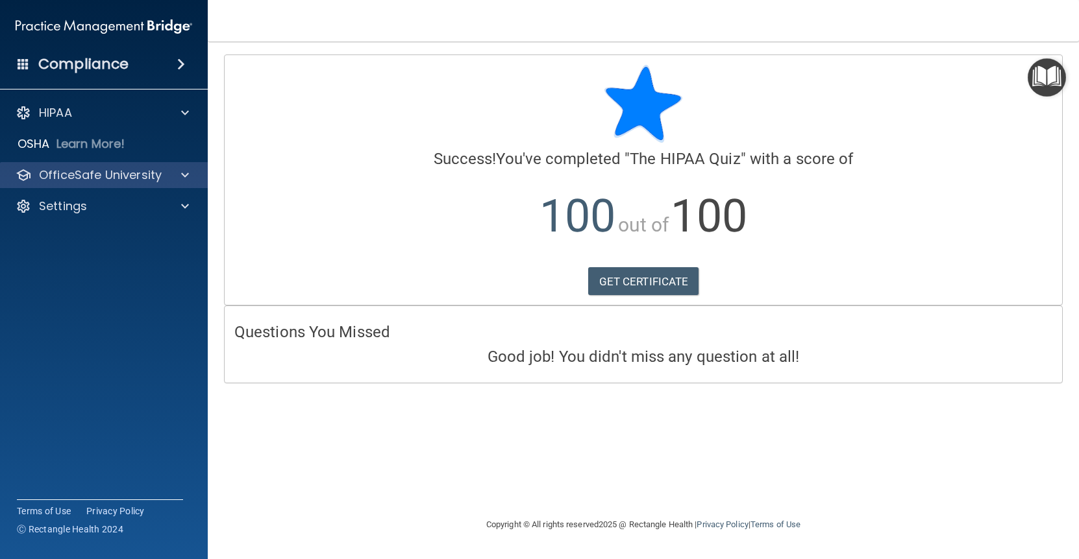
click at [90, 180] on p "OfficeSafe University" at bounding box center [100, 175] width 123 height 16
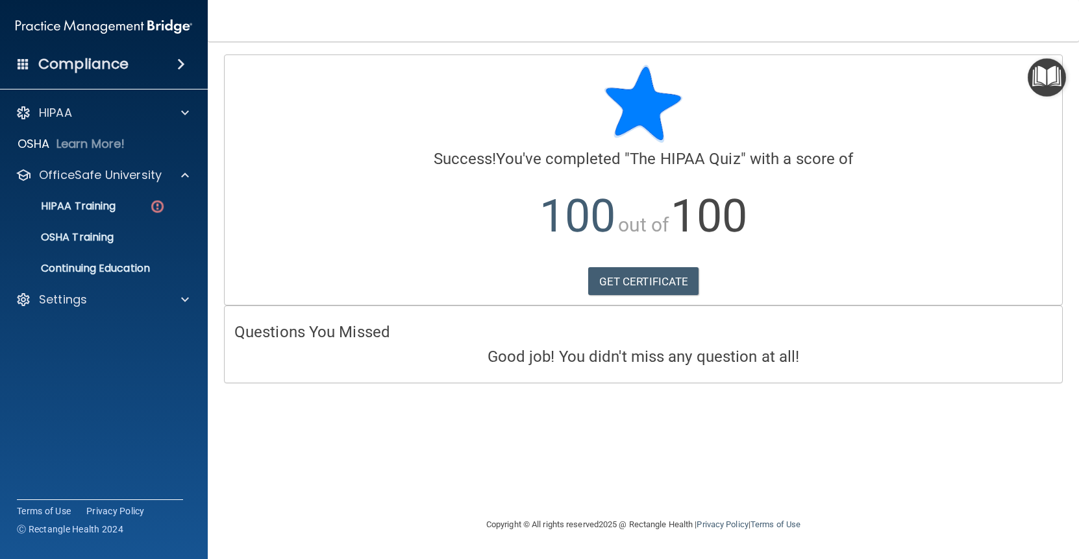
click at [92, 219] on ul "HIPAA Training OSHA Training Continuing Education" at bounding box center [104, 234] width 235 height 93
click at [102, 208] on p "HIPAA Training" at bounding box center [61, 206] width 107 height 13
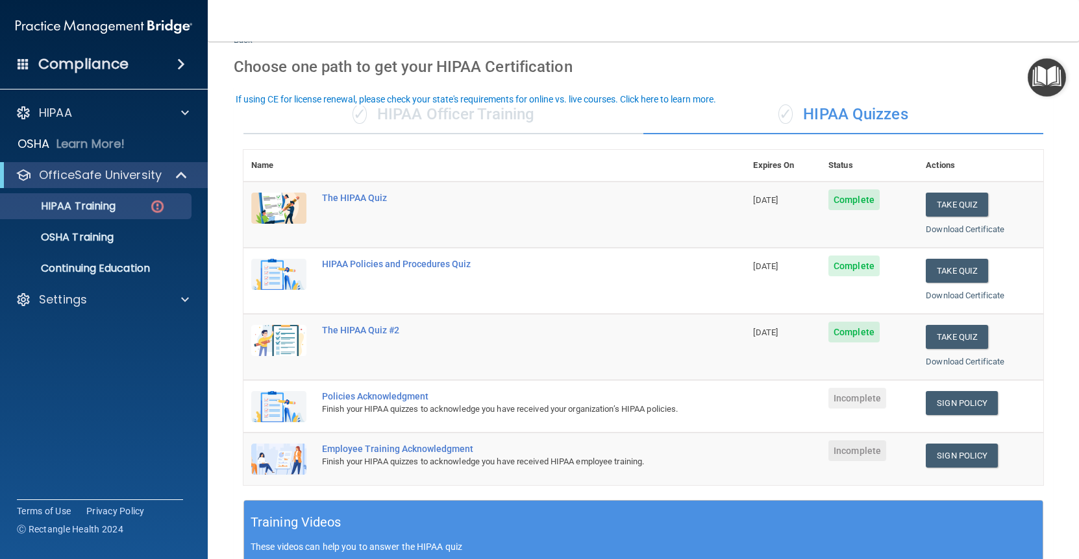
scroll to position [31, 0]
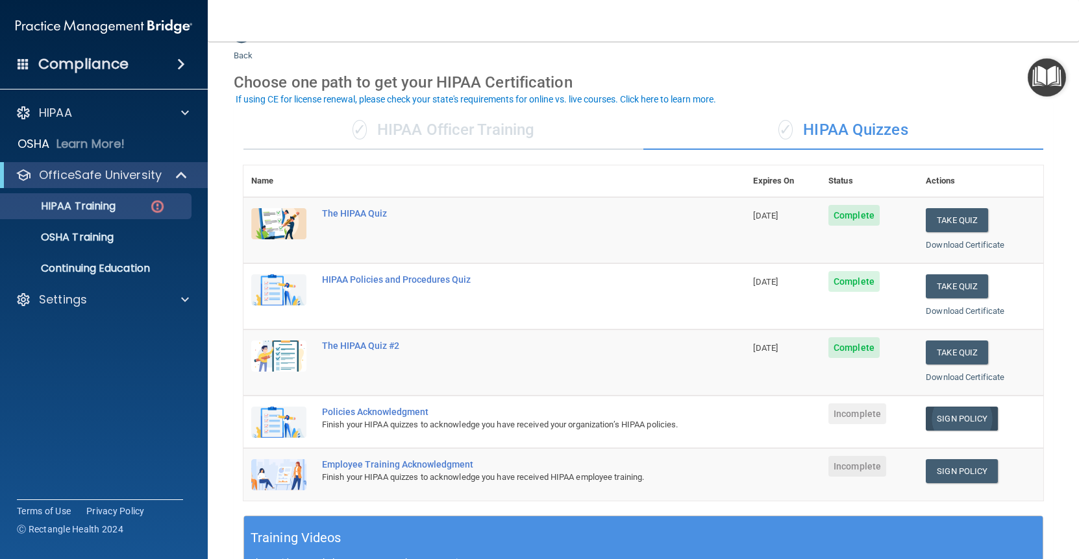
click at [616, 410] on link "Sign Policy" at bounding box center [961, 419] width 72 height 24
click at [616, 474] on link "Sign Policy" at bounding box center [961, 471] width 72 height 24
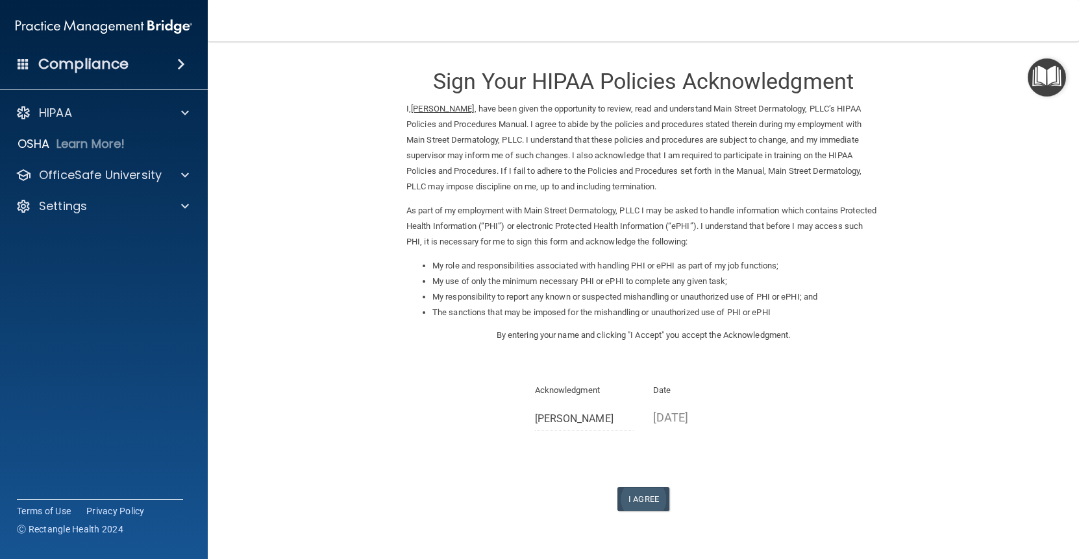
click at [642, 489] on button "I Agree" at bounding box center [643, 499] width 52 height 24
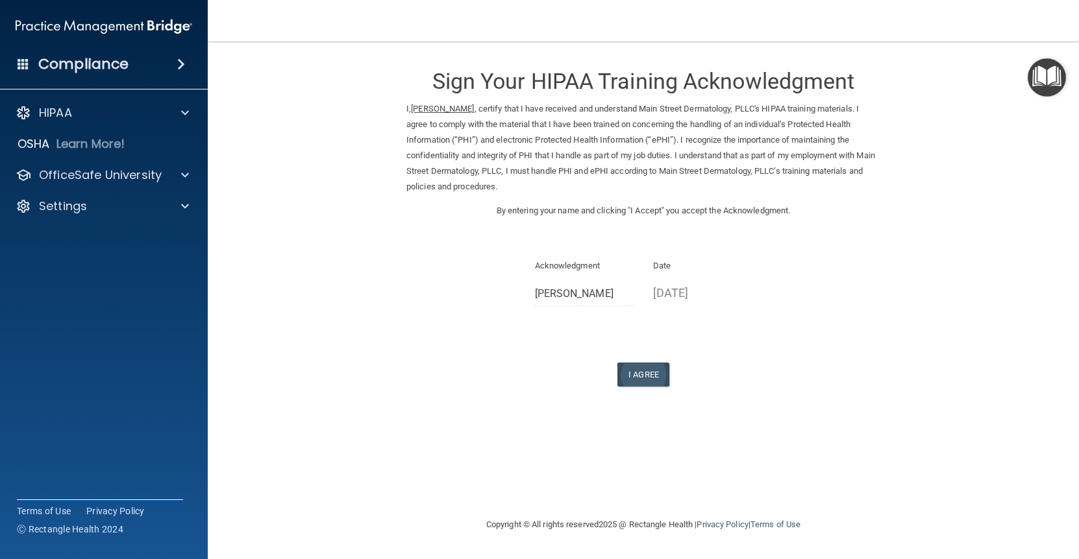
click at [652, 365] on button "I Agree" at bounding box center [643, 375] width 52 height 24
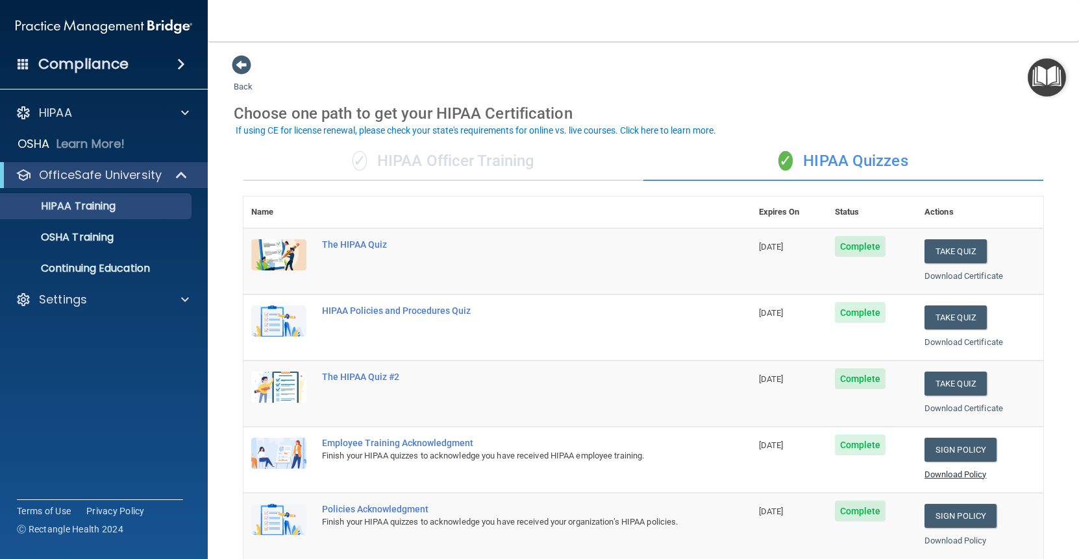
click at [968, 470] on link "Download Policy" at bounding box center [955, 475] width 62 height 10
click at [955, 536] on link "Download Policy" at bounding box center [955, 541] width 62 height 10
